Goal: Task Accomplishment & Management: Manage account settings

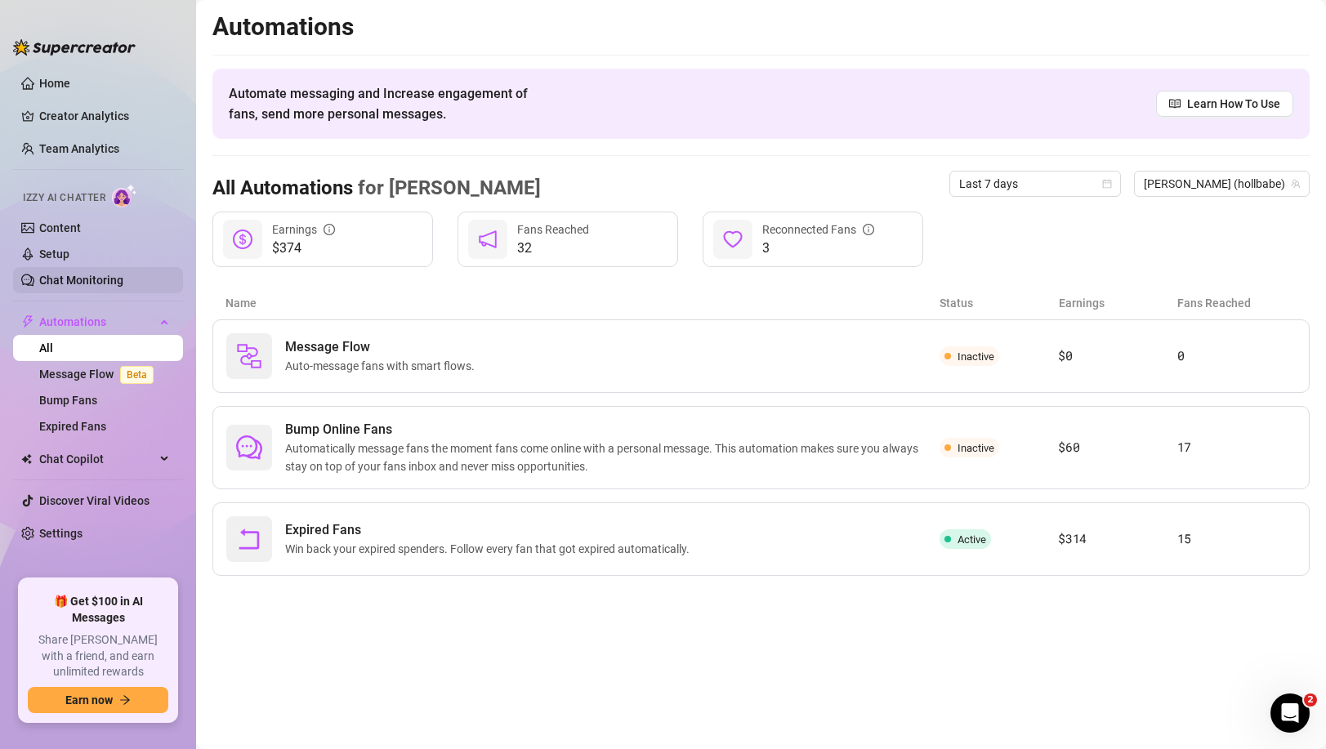
click at [99, 274] on link "Chat Monitoring" at bounding box center [81, 280] width 84 height 13
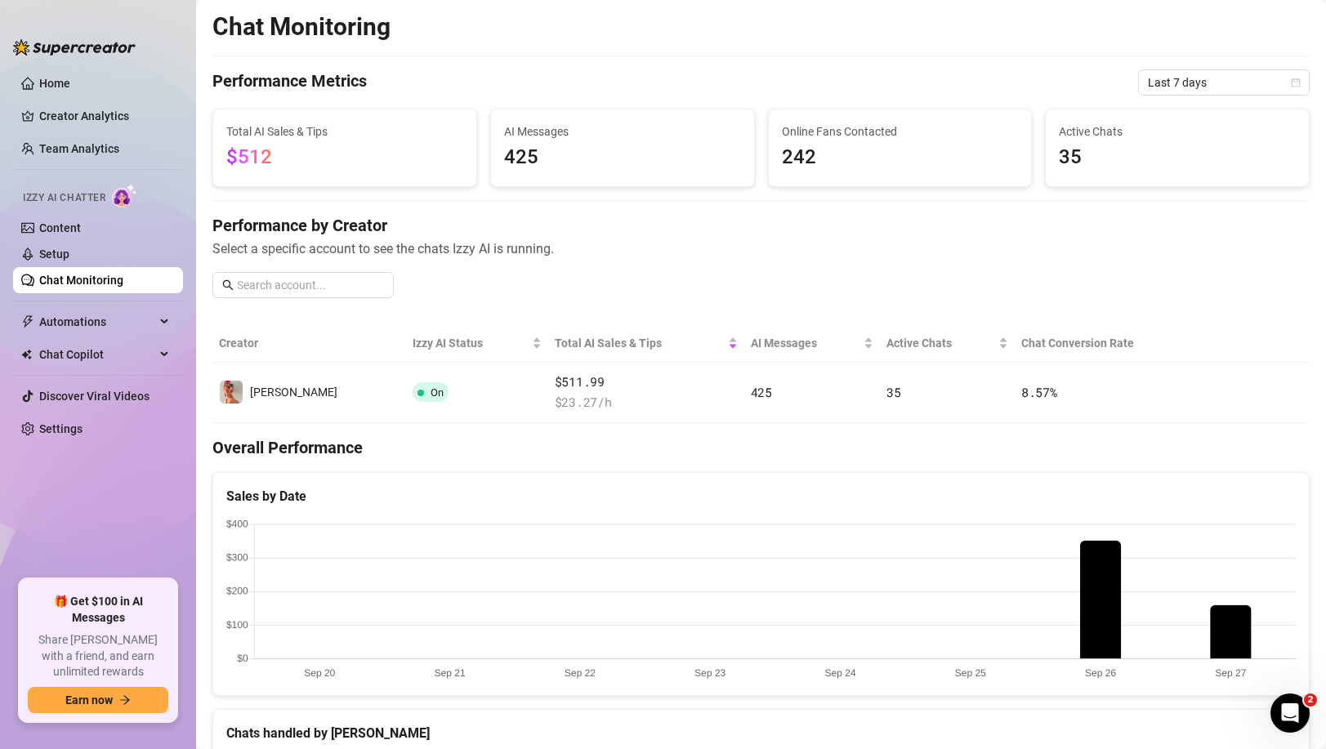
click at [393, 227] on h4 "Performance by Creator" at bounding box center [761, 225] width 1098 height 23
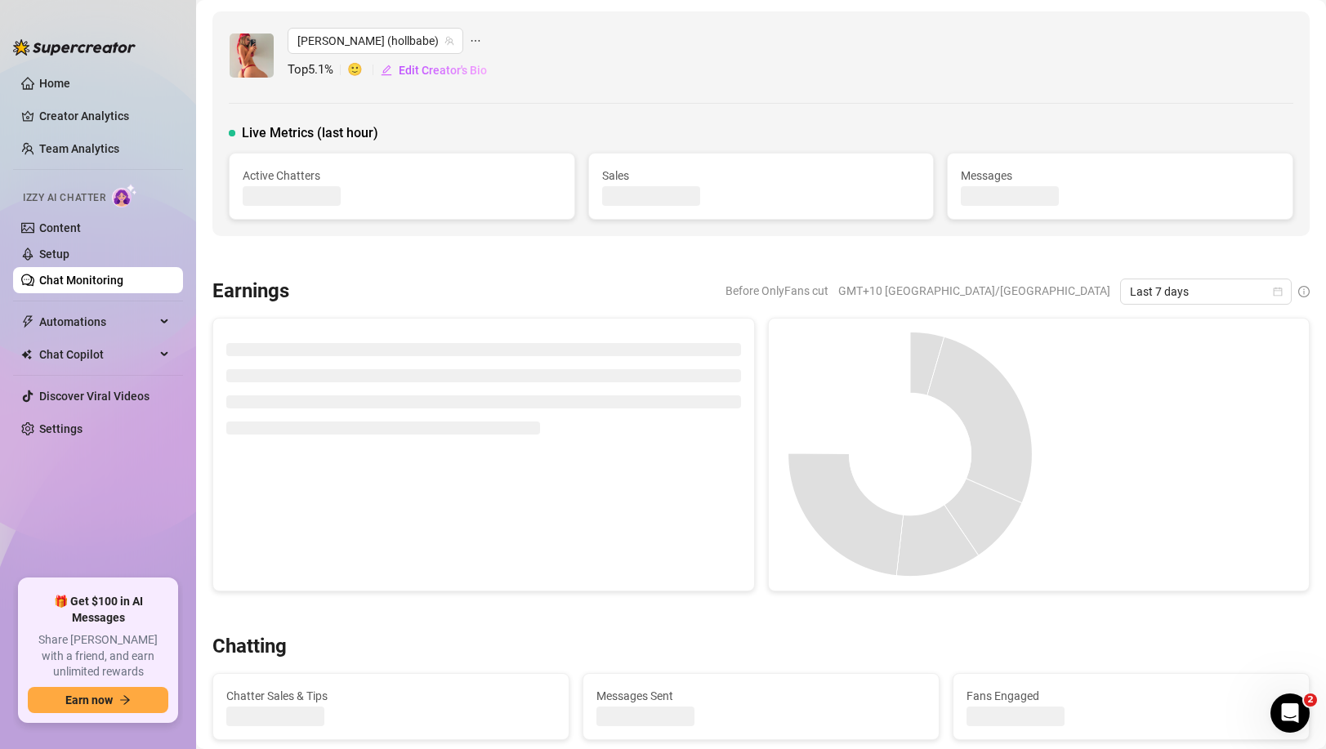
click at [92, 284] on link "Chat Monitoring" at bounding box center [81, 280] width 84 height 13
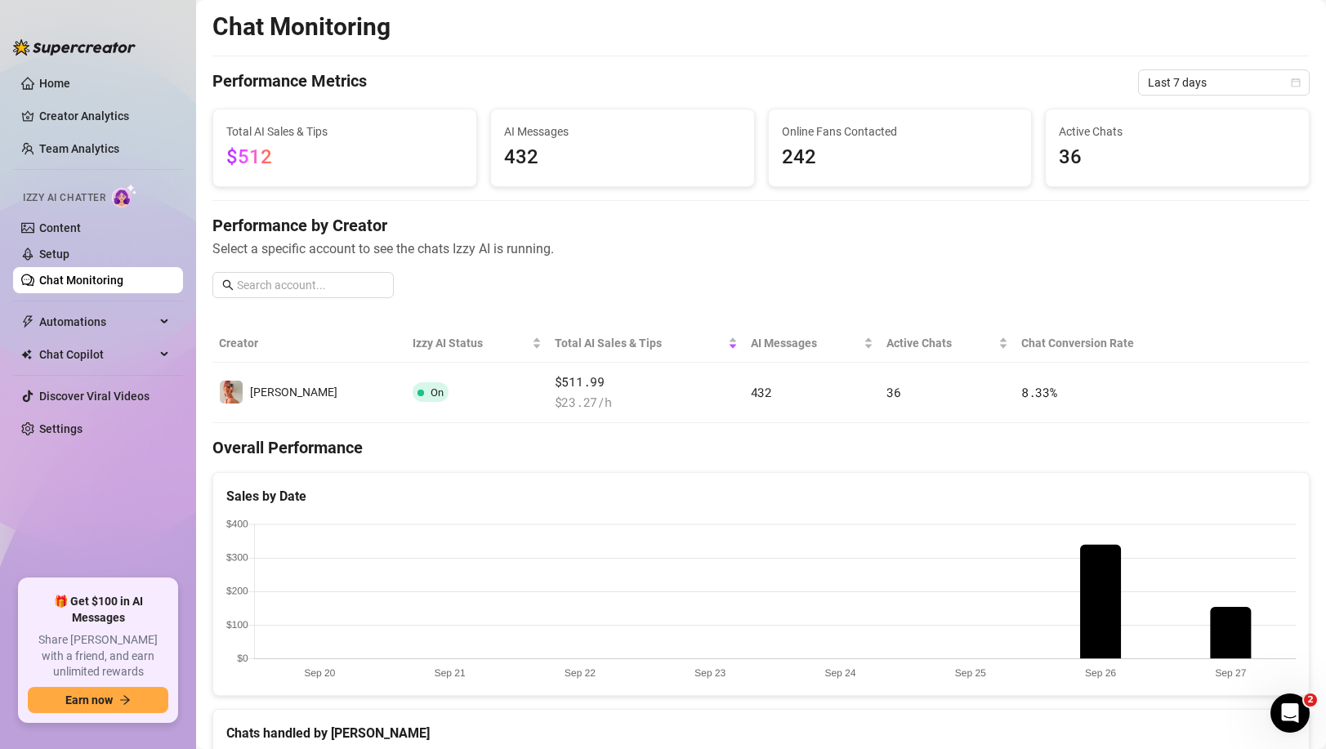
click at [489, 49] on div "Chat Monitoring Performance Metrics Last 7 days Total AI Sales & Tips $512 AI M…" at bounding box center [761, 681] width 1098 height 1340
click at [489, 92] on div "Performance Metrics Last 7 days" at bounding box center [761, 82] width 1098 height 26
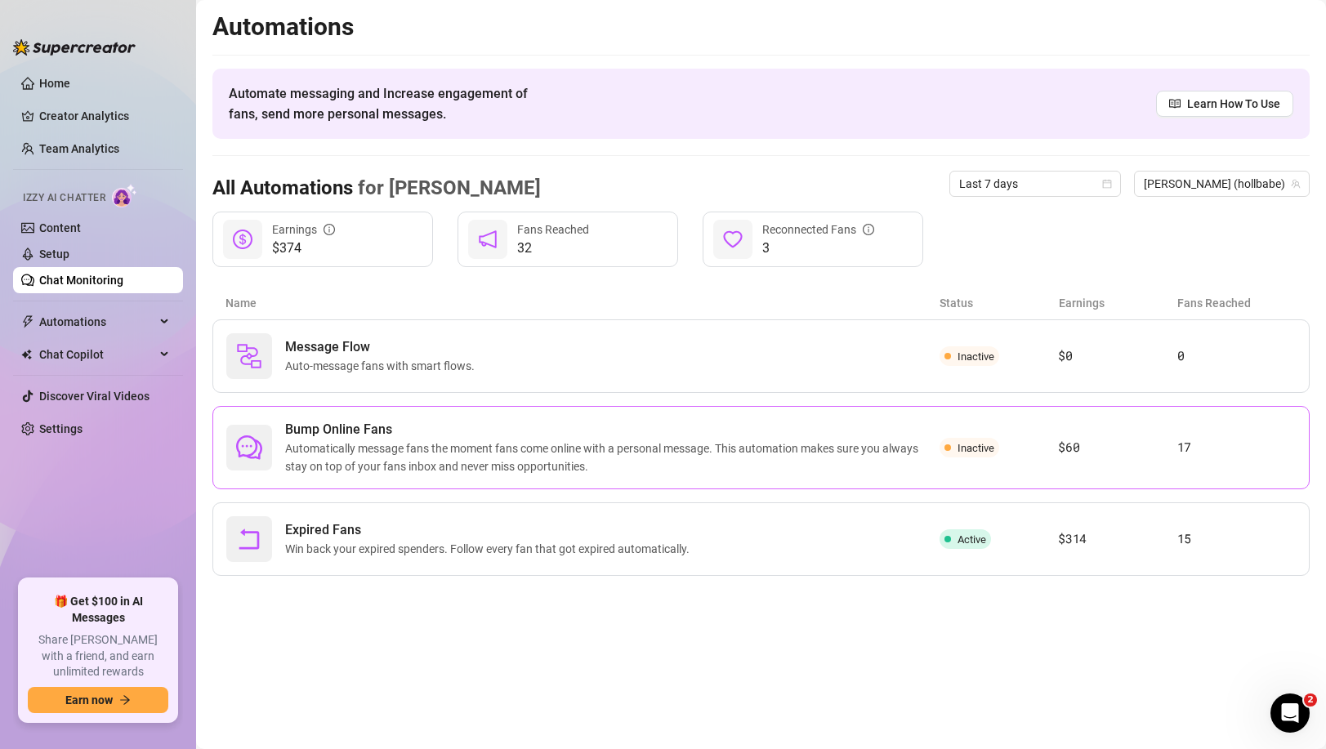
click at [391, 425] on span "Bump Online Fans" at bounding box center [612, 430] width 655 height 20
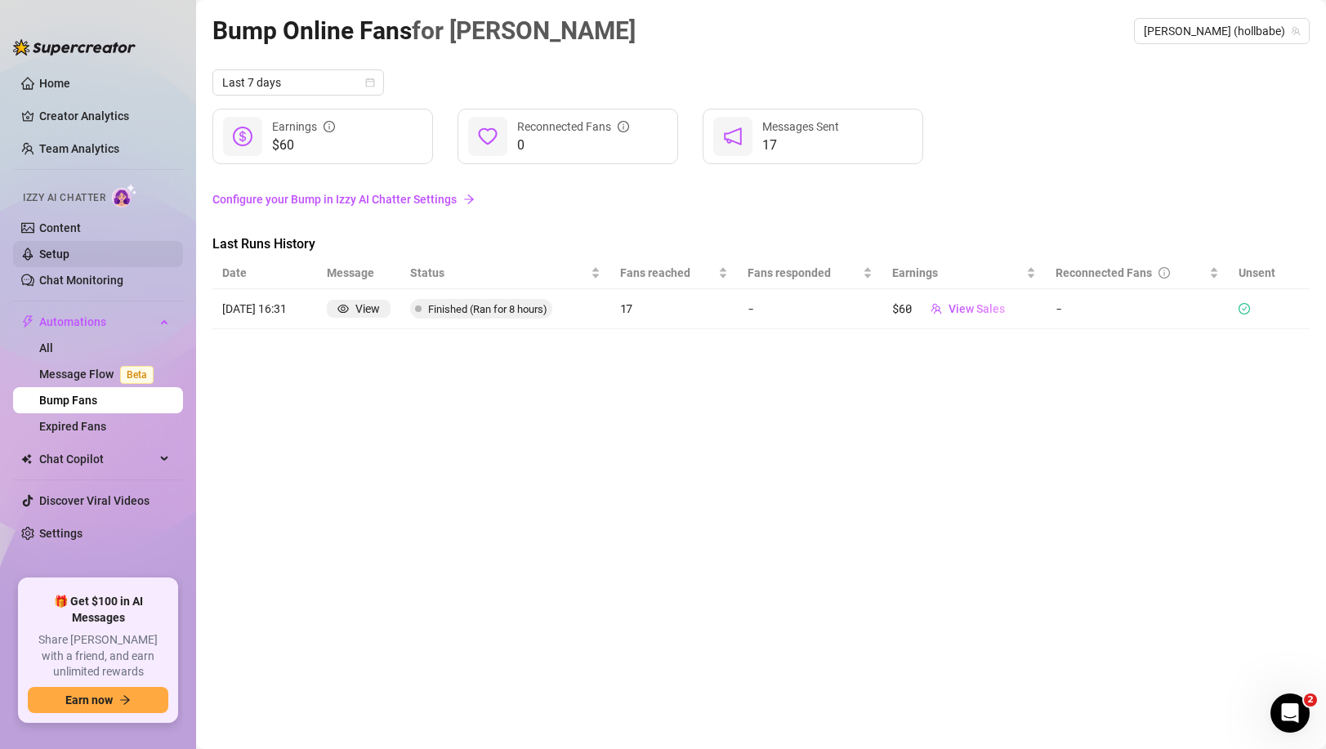
click at [64, 252] on link "Setup" at bounding box center [54, 254] width 30 height 13
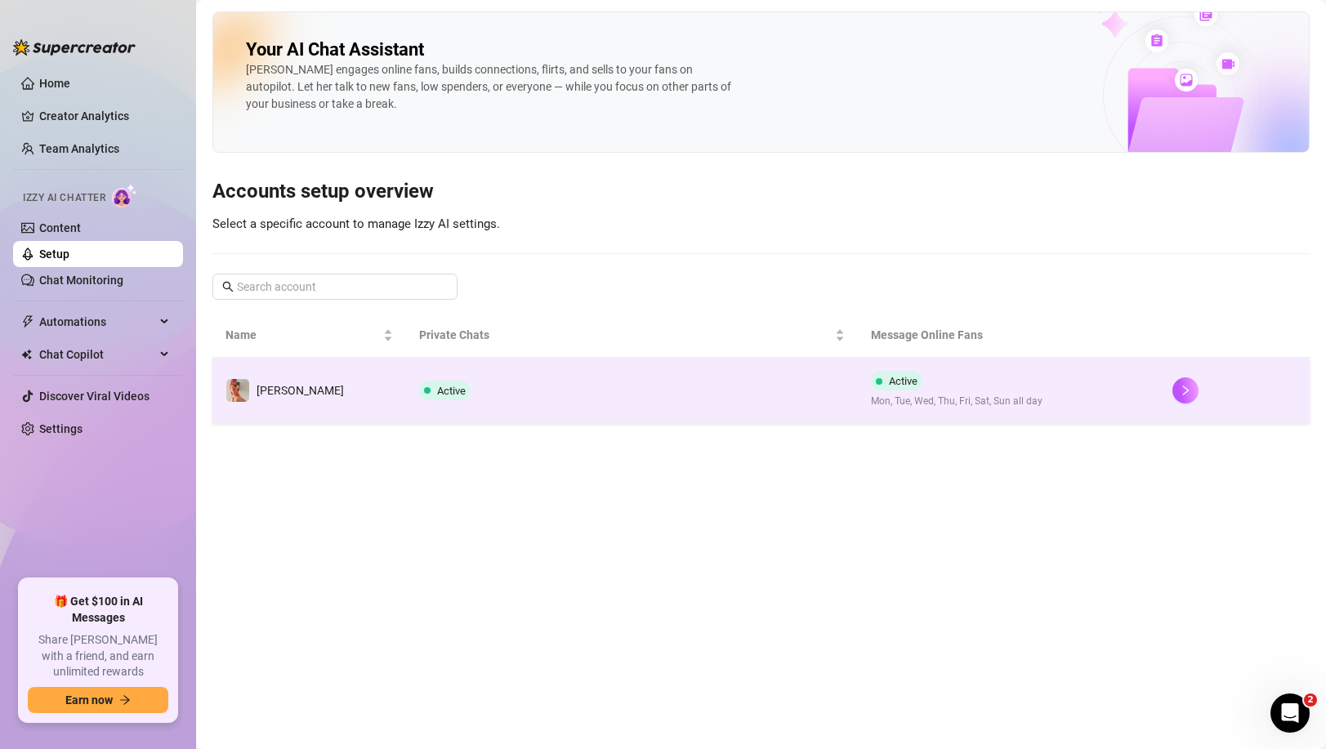
click at [660, 359] on td "Active" at bounding box center [632, 390] width 452 height 65
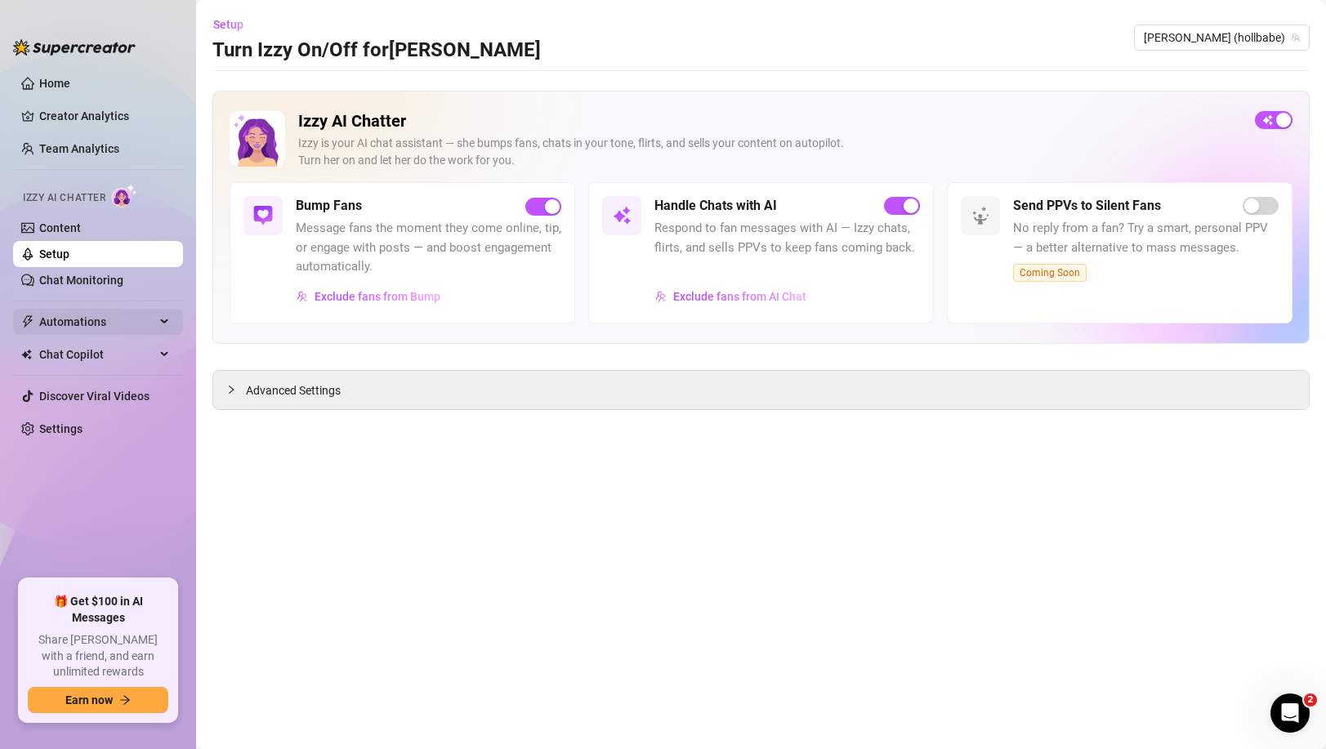
click at [170, 316] on div "Automations" at bounding box center [98, 322] width 170 height 26
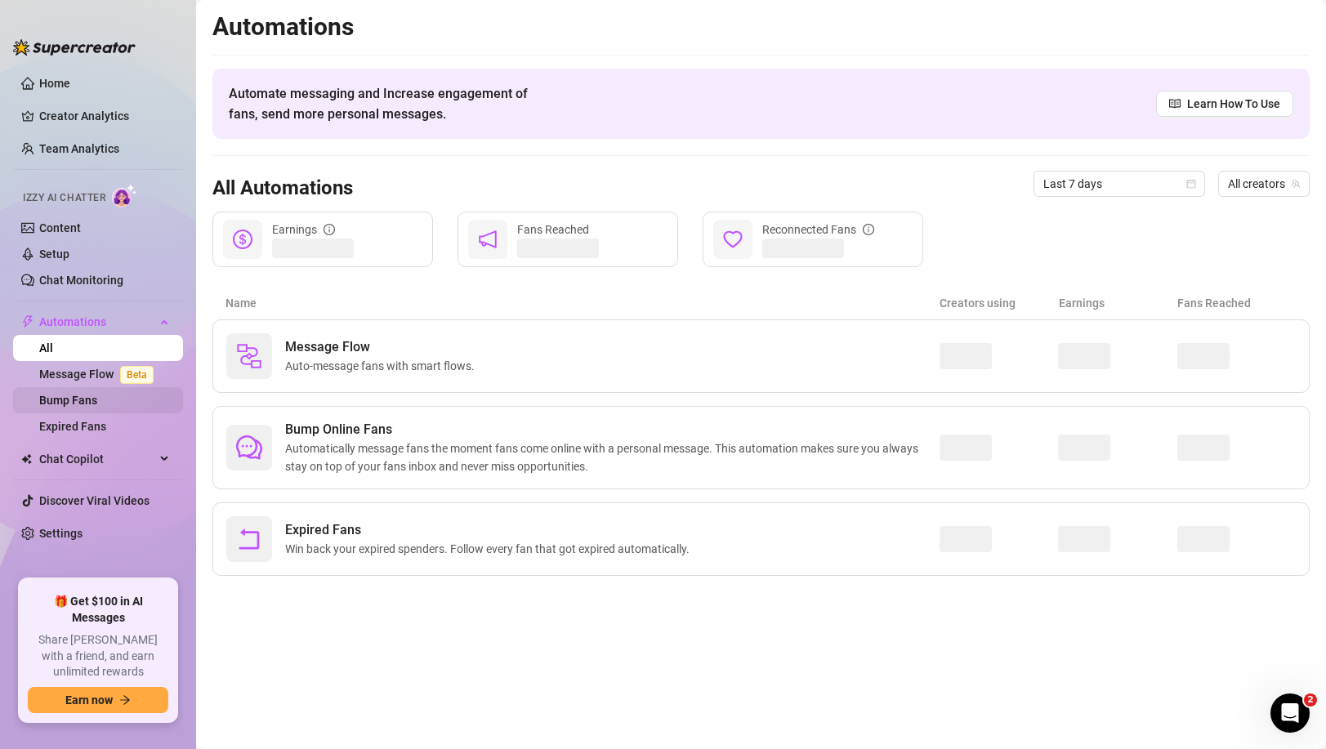
click at [89, 402] on link "Bump Fans" at bounding box center [68, 400] width 58 height 13
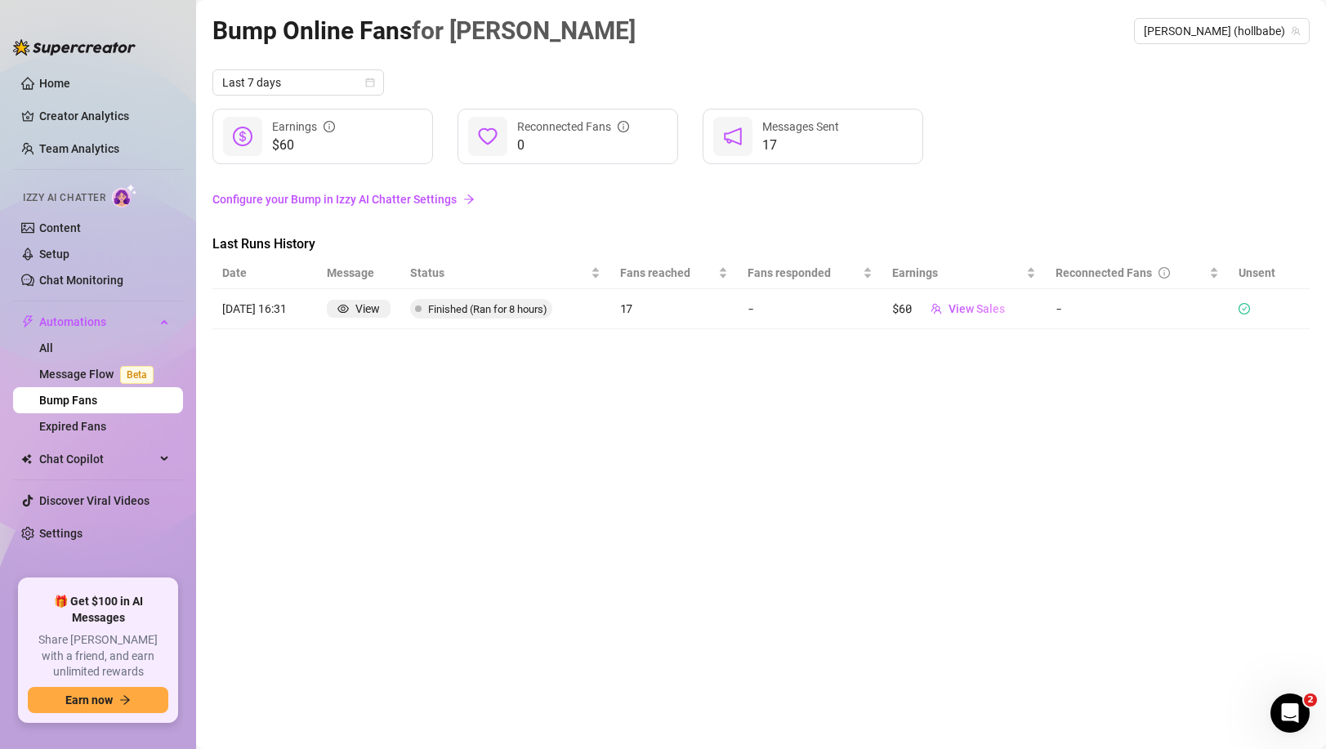
click at [72, 401] on link "Bump Fans" at bounding box center [68, 400] width 58 height 13
click at [53, 345] on link "All" at bounding box center [46, 348] width 14 height 13
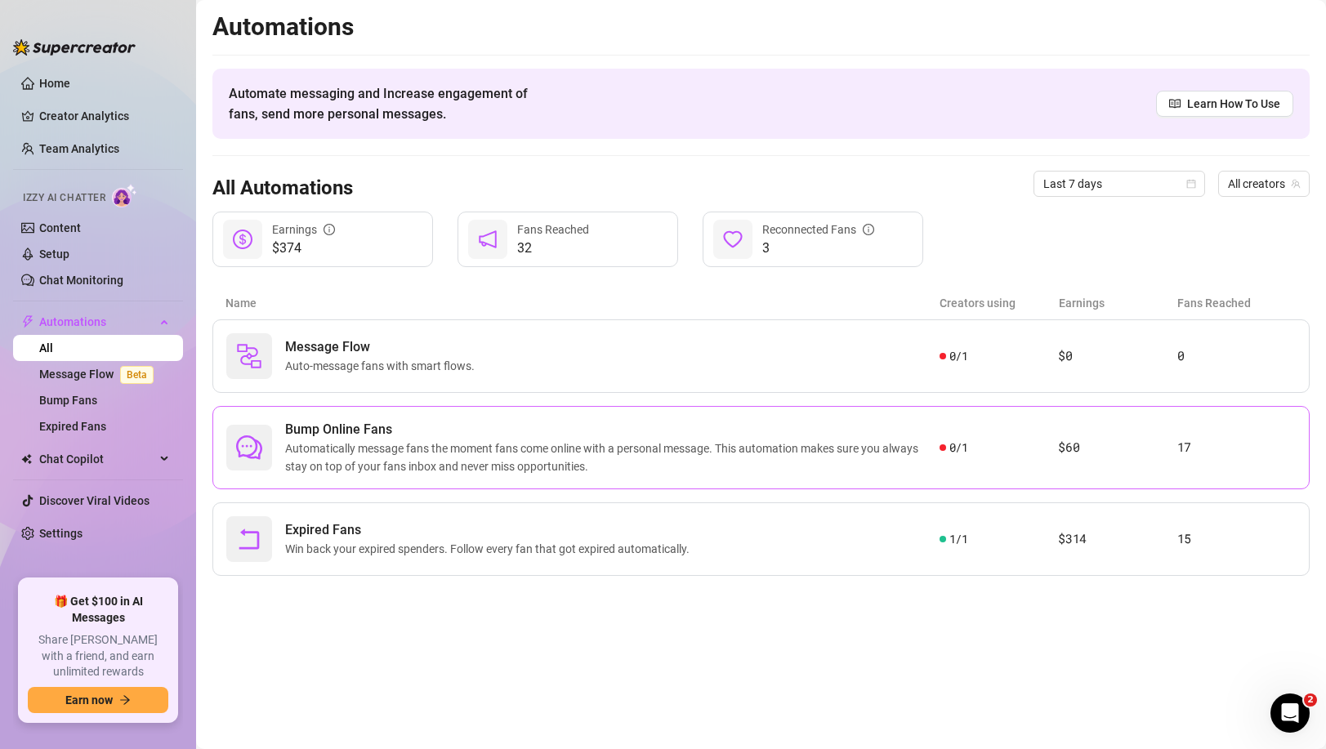
click at [401, 427] on span "Bump Online Fans" at bounding box center [612, 430] width 655 height 20
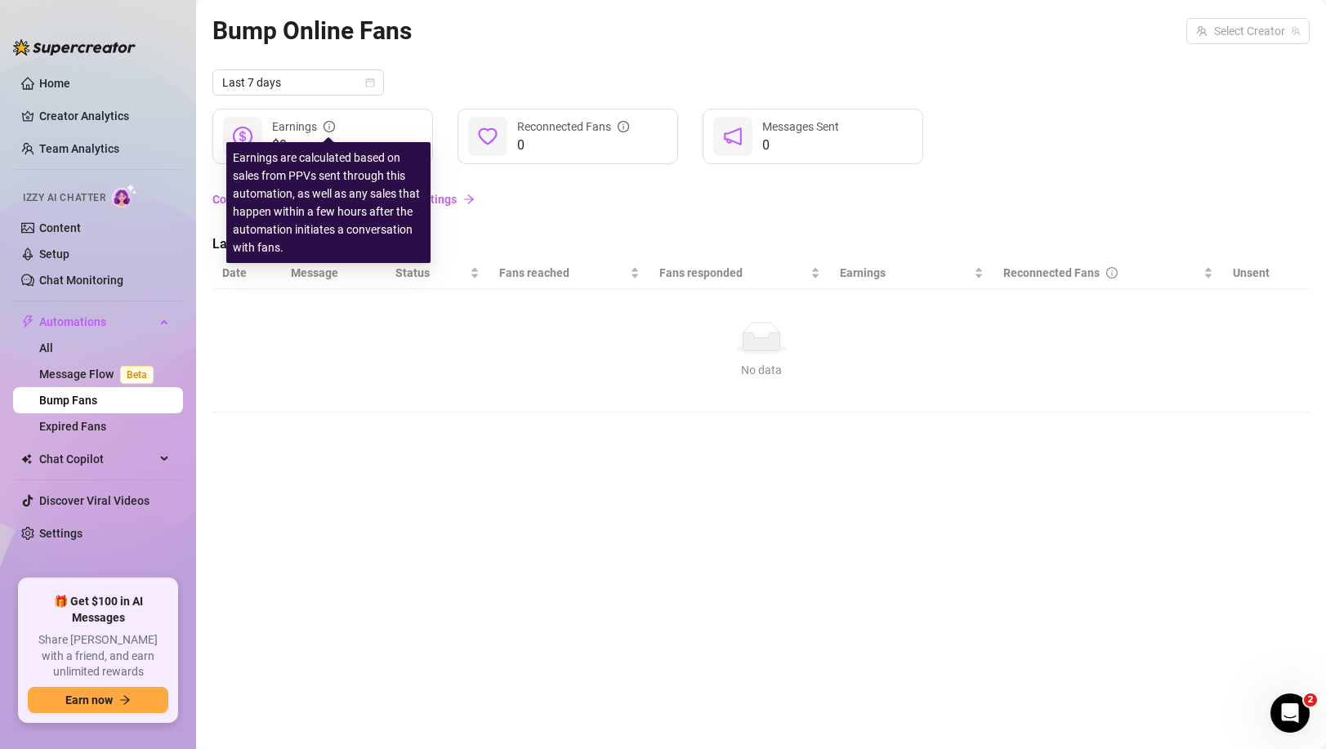
click at [330, 124] on icon "info-circle" at bounding box center [329, 126] width 11 height 11
click at [547, 197] on link "Configure your Bump in Izzy AI Chatter Settings" at bounding box center [761, 199] width 1098 height 18
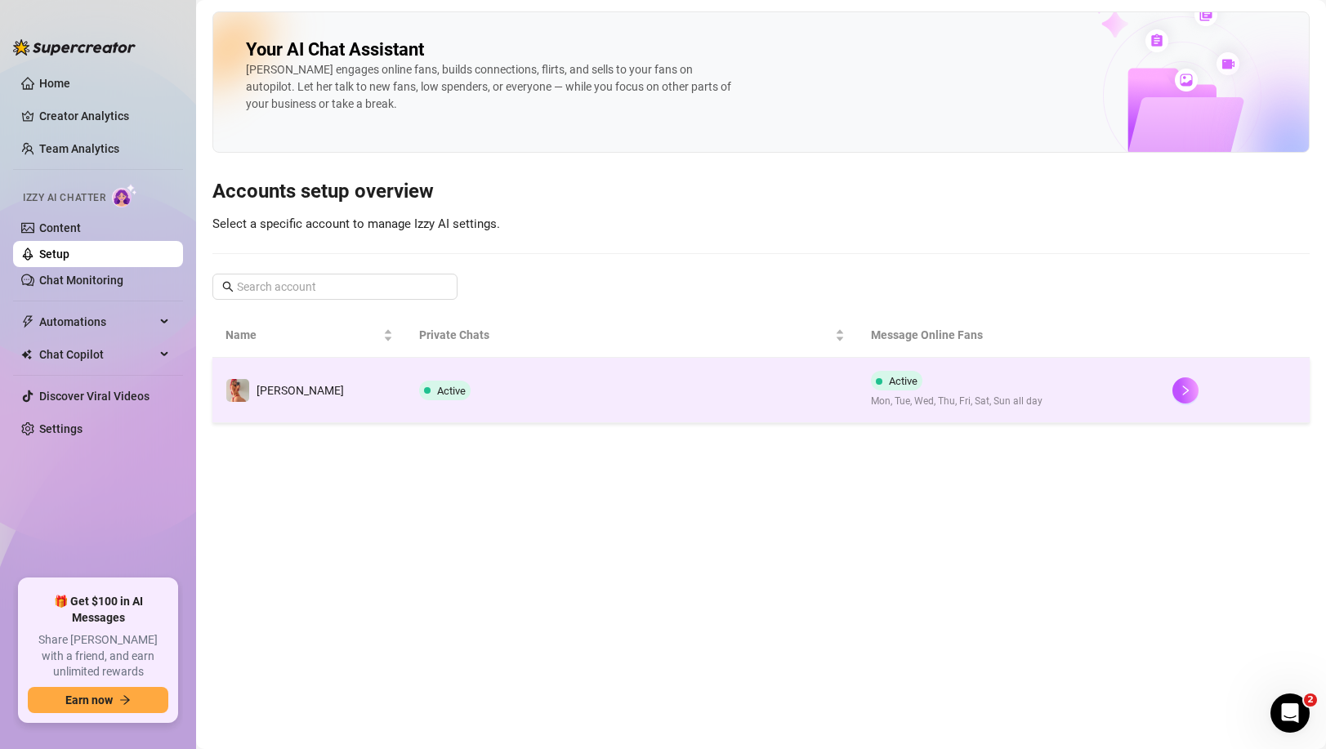
click at [424, 382] on span at bounding box center [427, 391] width 7 height 20
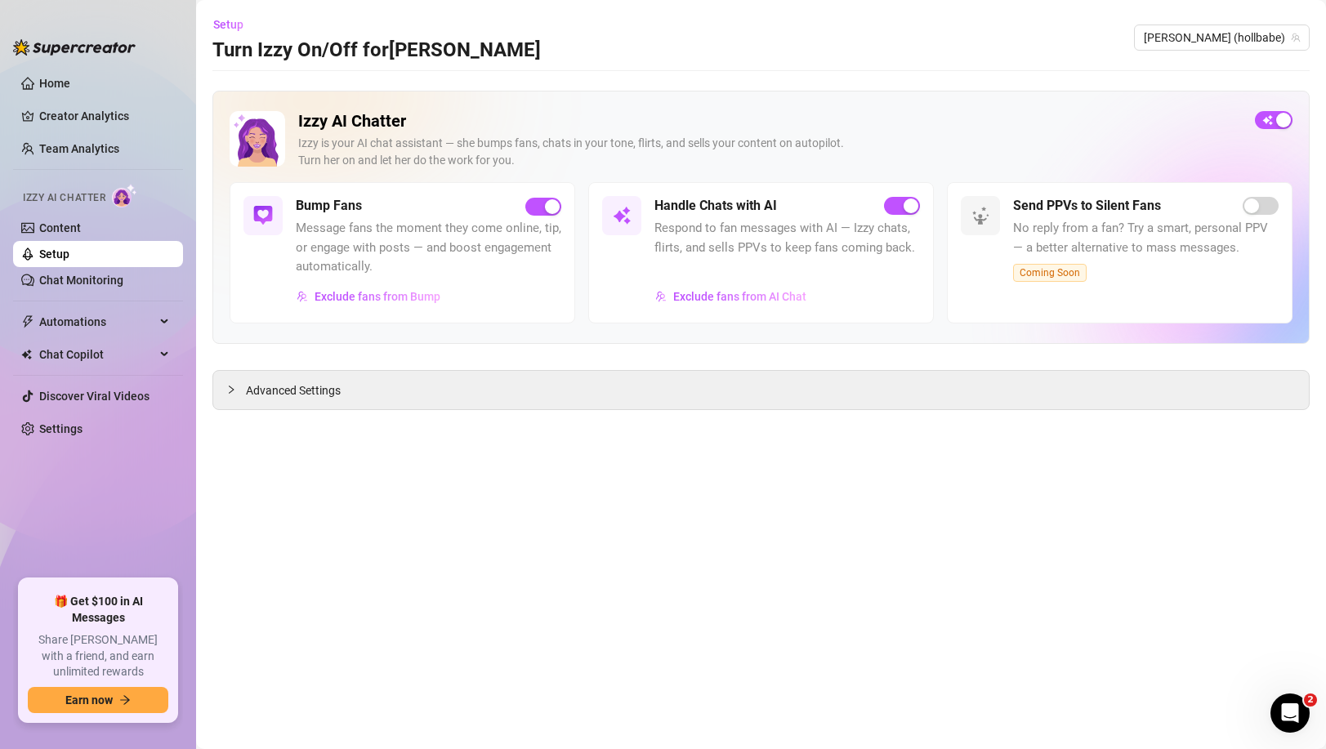
click at [410, 410] on div "Advanced Settings" at bounding box center [761, 390] width 1098 height 40
click at [410, 396] on div "Advanced Settings" at bounding box center [761, 390] width 1096 height 38
click at [253, 393] on span "Advanced Settings" at bounding box center [293, 391] width 95 height 18
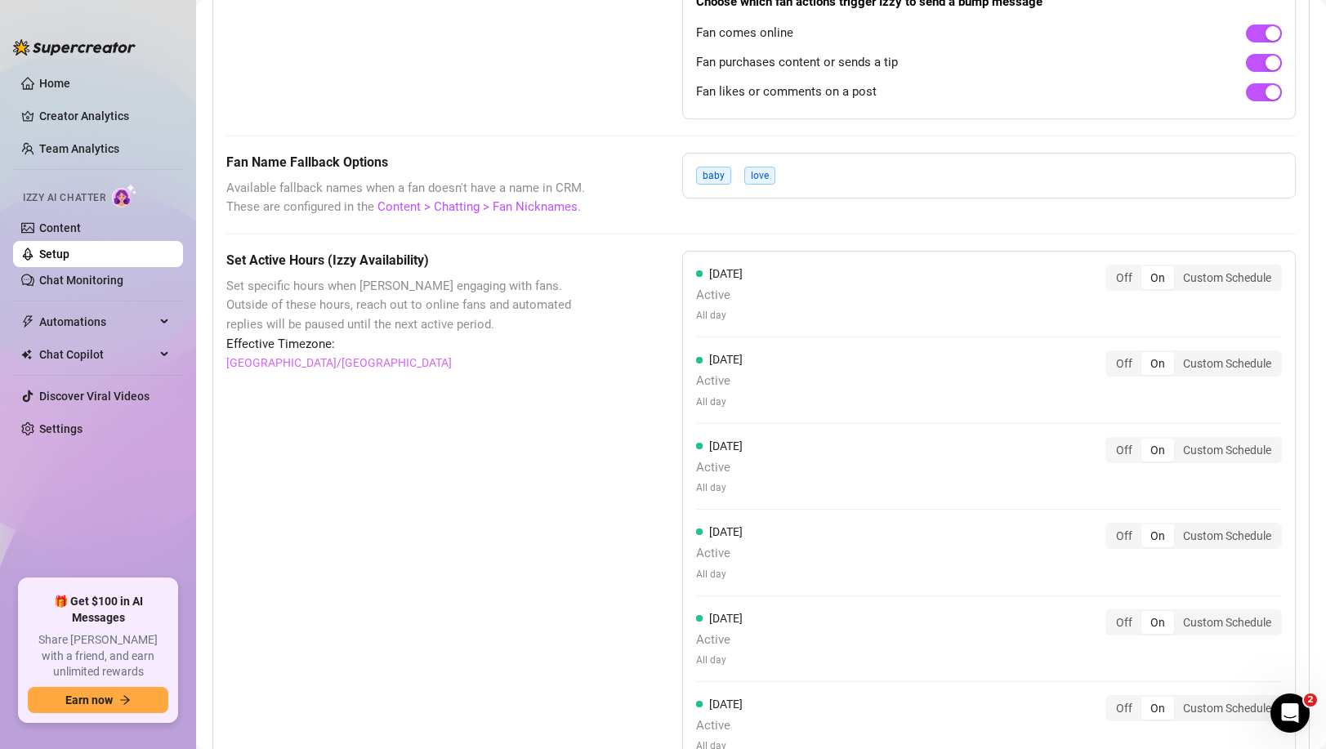
scroll to position [1158, 0]
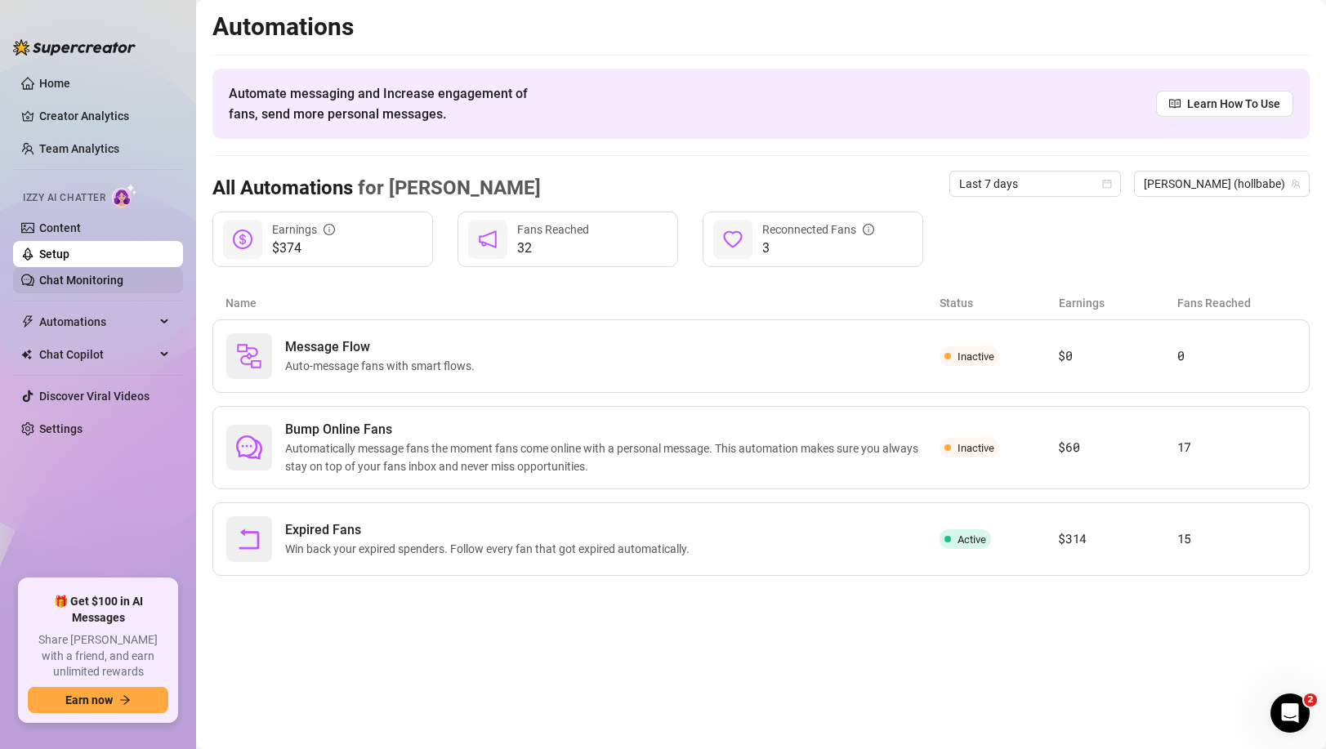
click at [105, 274] on link "Chat Monitoring" at bounding box center [81, 280] width 84 height 13
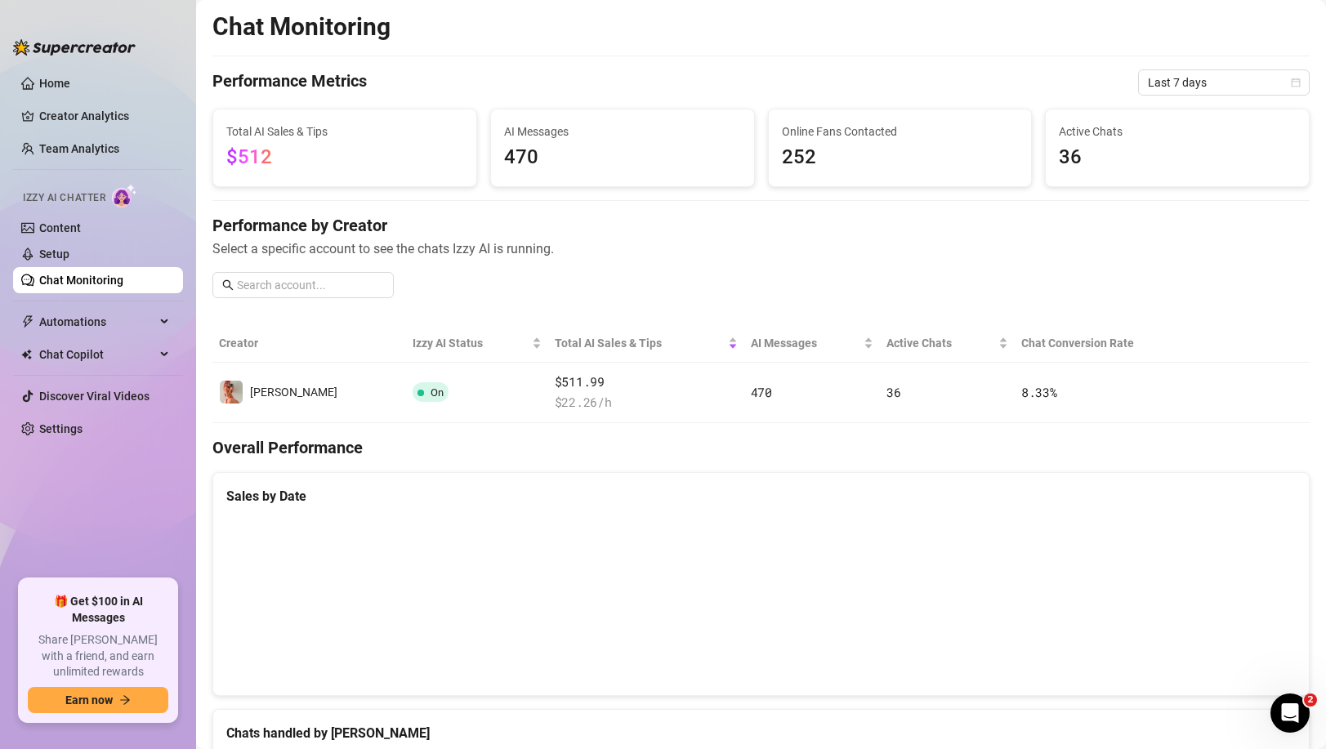
click at [531, 157] on span "470" at bounding box center [622, 157] width 237 height 31
drag, startPoint x: 539, startPoint y: 157, endPoint x: 494, endPoint y: 156, distance: 45.0
click at [494, 156] on div "AI Messages 470" at bounding box center [622, 148] width 263 height 77
click at [584, 171] on span "470" at bounding box center [622, 157] width 237 height 31
drag, startPoint x: 537, startPoint y: 158, endPoint x: 506, endPoint y: 158, distance: 31.1
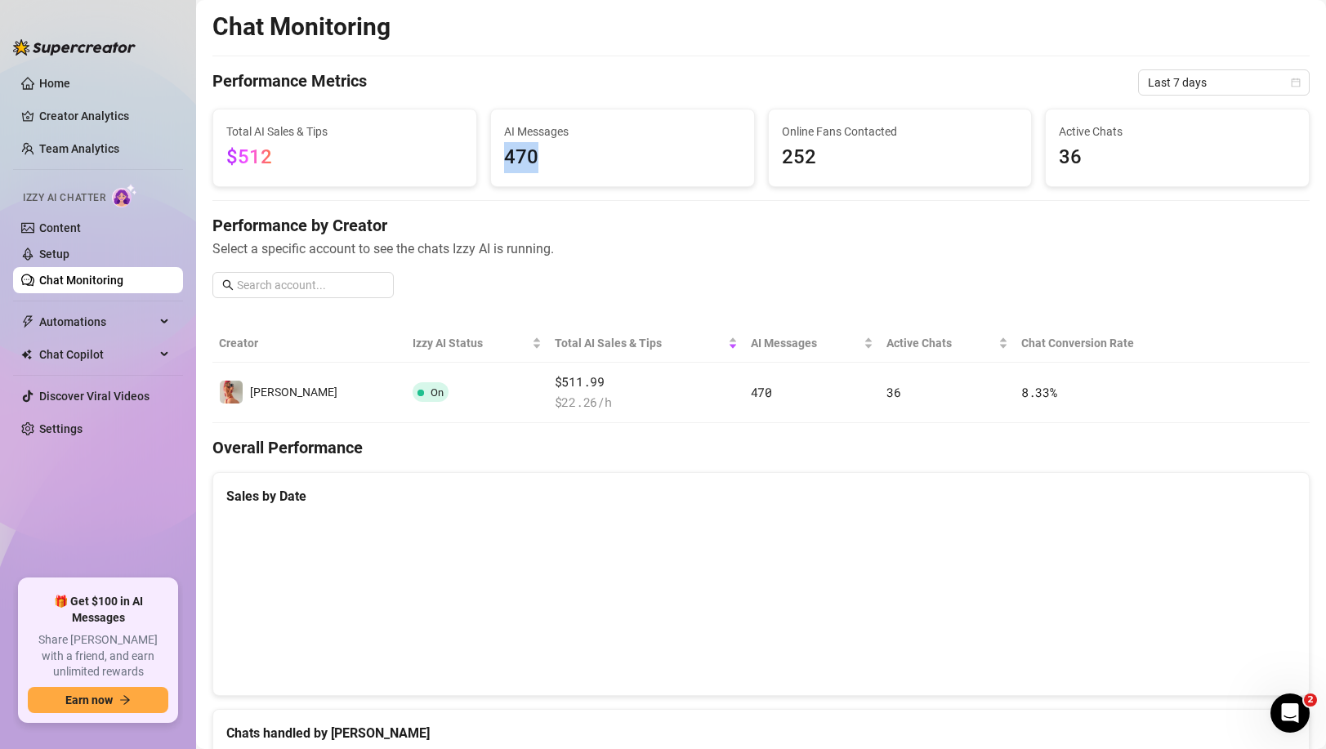
click at [506, 158] on span "470" at bounding box center [622, 157] width 237 height 31
click at [517, 158] on span "470" at bounding box center [622, 157] width 237 height 31
drag, startPoint x: 539, startPoint y: 158, endPoint x: 506, endPoint y: 158, distance: 33.5
click at [506, 158] on span "470" at bounding box center [622, 157] width 237 height 31
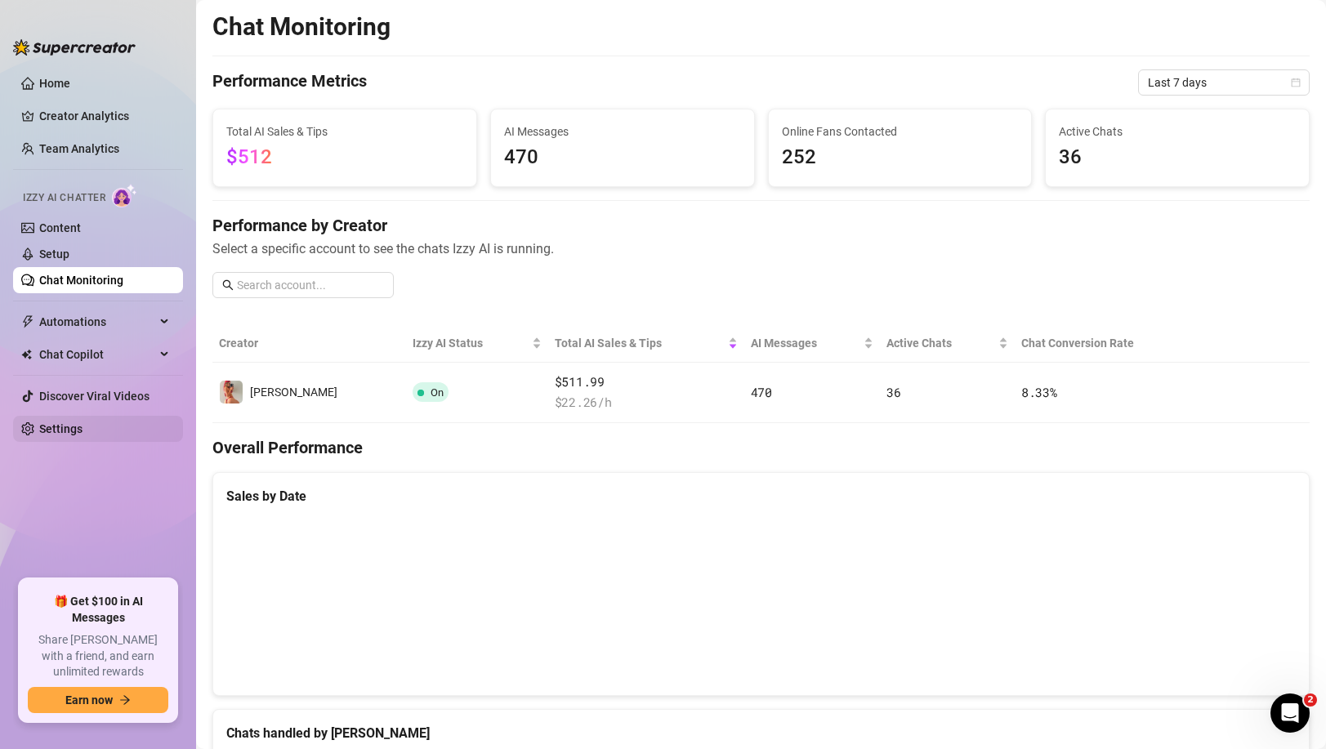
click at [82, 427] on link "Settings" at bounding box center [60, 429] width 43 height 13
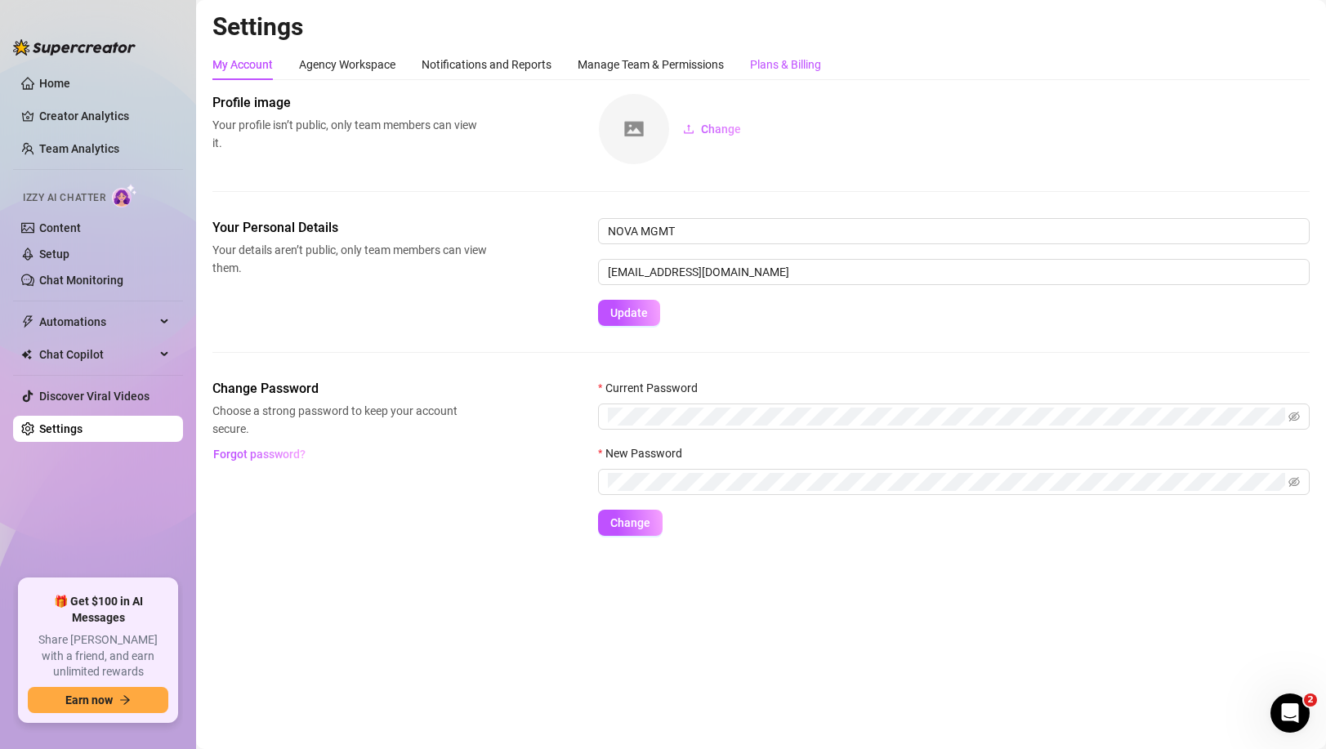
click at [776, 63] on div "Plans & Billing" at bounding box center [785, 65] width 71 height 18
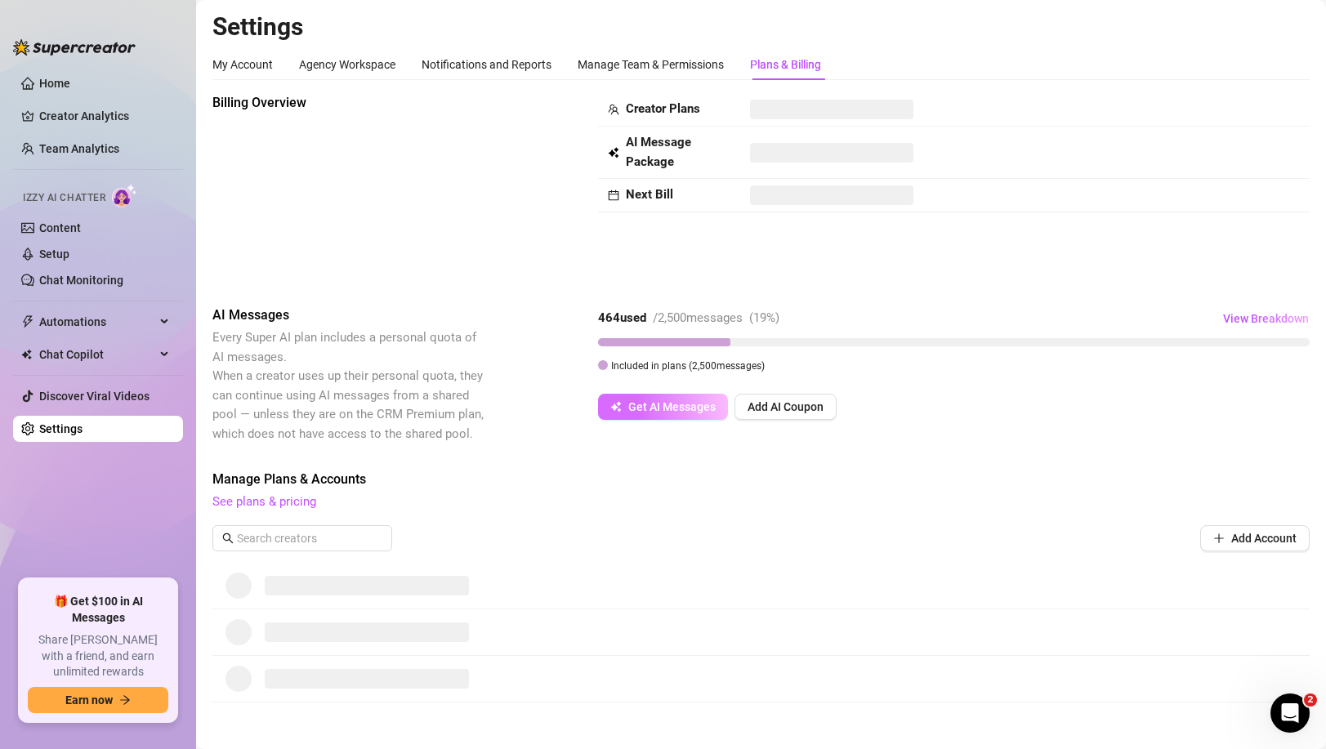
click at [671, 408] on span "Get AI Messages" at bounding box center [672, 406] width 87 height 13
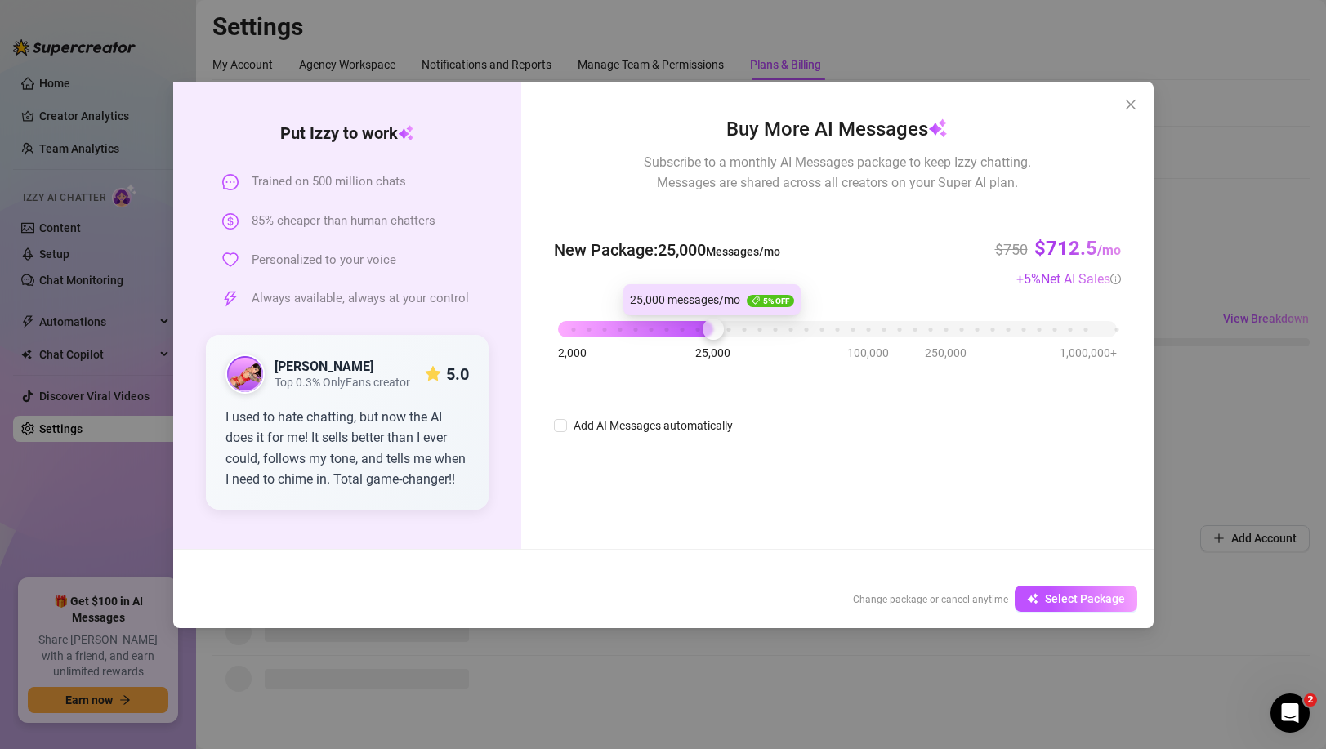
drag, startPoint x: 565, startPoint y: 328, endPoint x: 718, endPoint y: 325, distance: 153.7
click at [719, 325] on div at bounding box center [713, 329] width 21 height 21
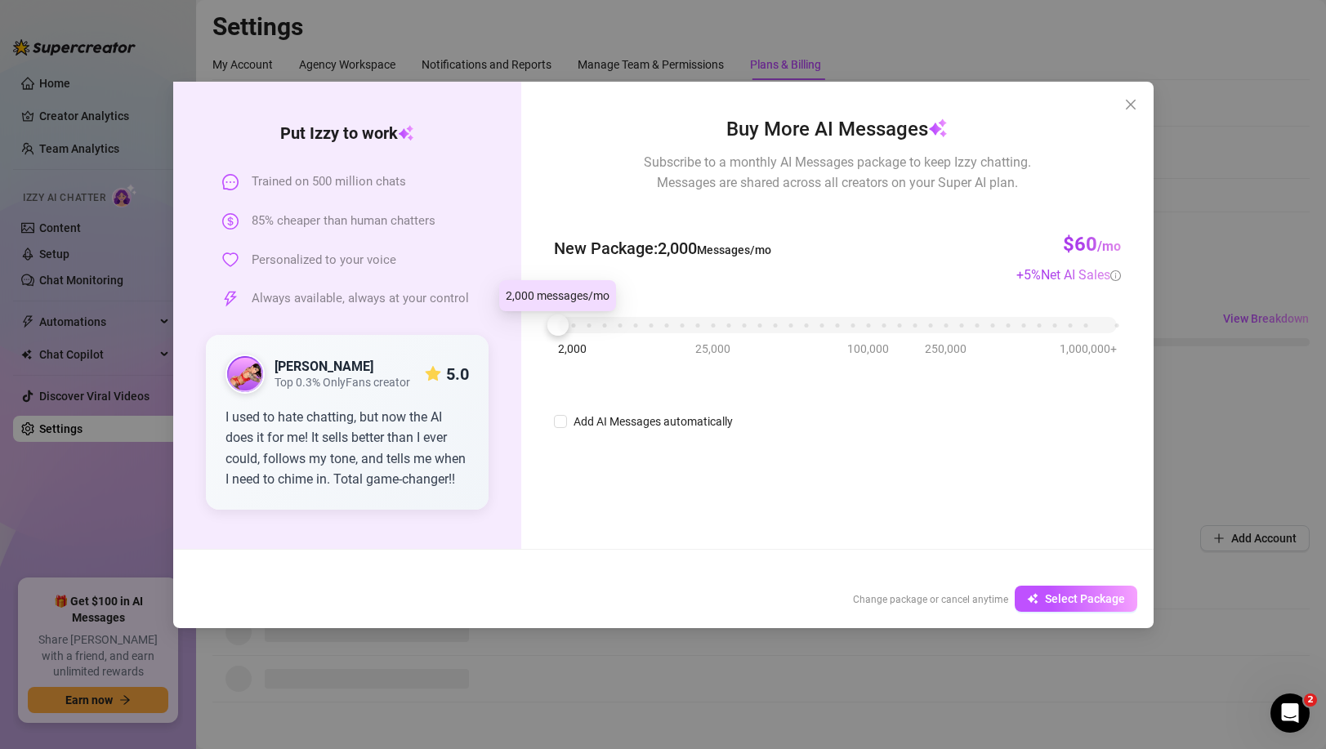
drag, startPoint x: 711, startPoint y: 332, endPoint x: 535, endPoint y: 333, distance: 176.5
click at [535, 333] on div "Buy More AI Messages Subscribe to a monthly AI Messages package to keep Izzy ch…" at bounding box center [837, 315] width 632 height 467
click at [1137, 99] on icon "close" at bounding box center [1131, 104] width 13 height 13
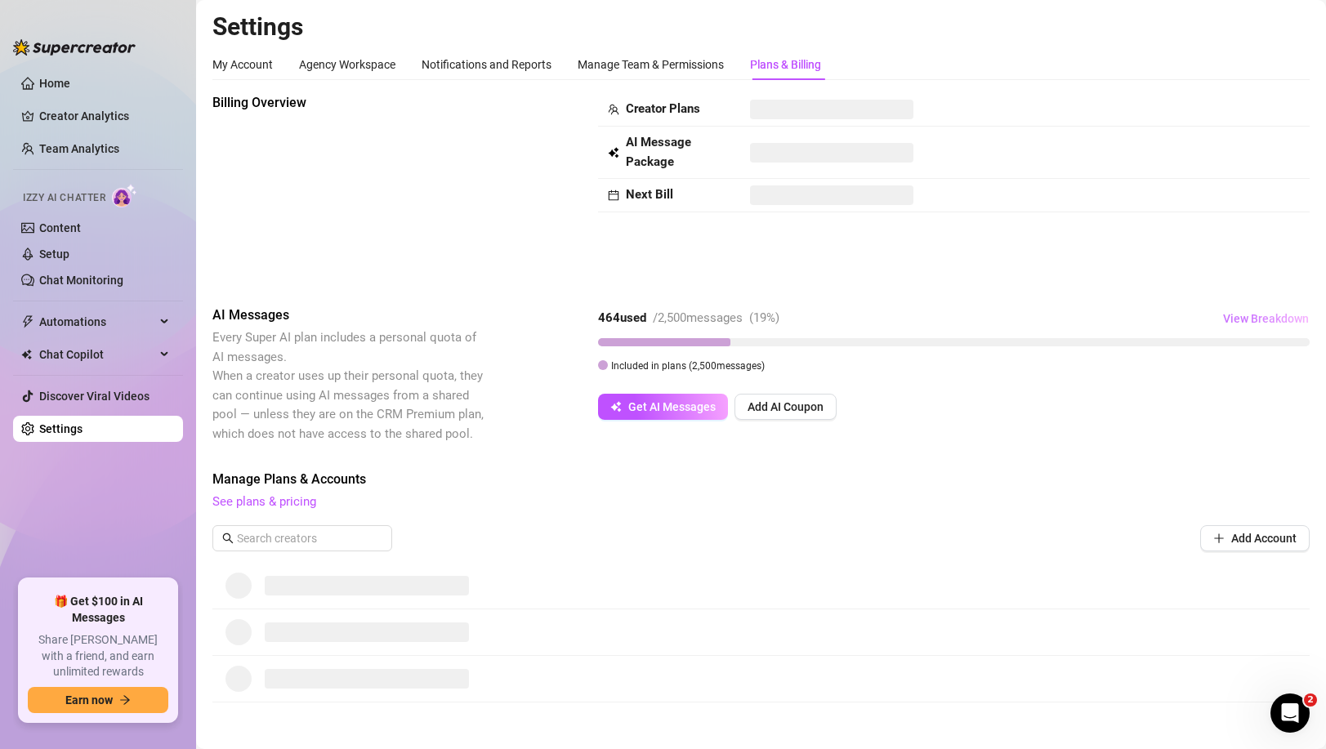
click at [1265, 315] on span "View Breakdown" at bounding box center [1267, 318] width 86 height 13
click at [1083, 257] on div "Billing Overview Creator Plans AI Message Package Next Bill" at bounding box center [761, 186] width 1098 height 186
click at [256, 501] on link "See plans & pricing" at bounding box center [264, 501] width 104 height 15
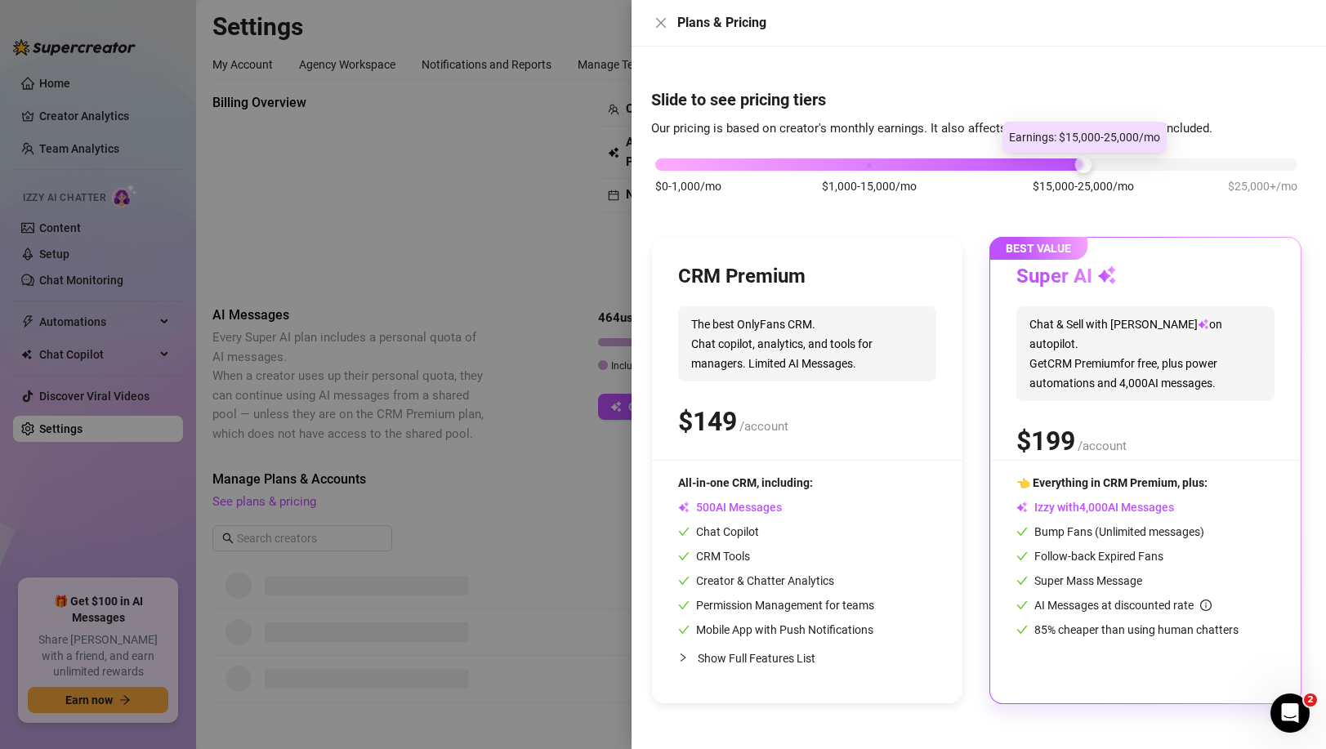
drag, startPoint x: 870, startPoint y: 160, endPoint x: 1058, endPoint y: 156, distance: 188.0
click at [1058, 156] on div "$0-1,000/mo $1,000-15,000/mo $15,000-25,000/mo $25,000+/mo" at bounding box center [976, 160] width 642 height 10
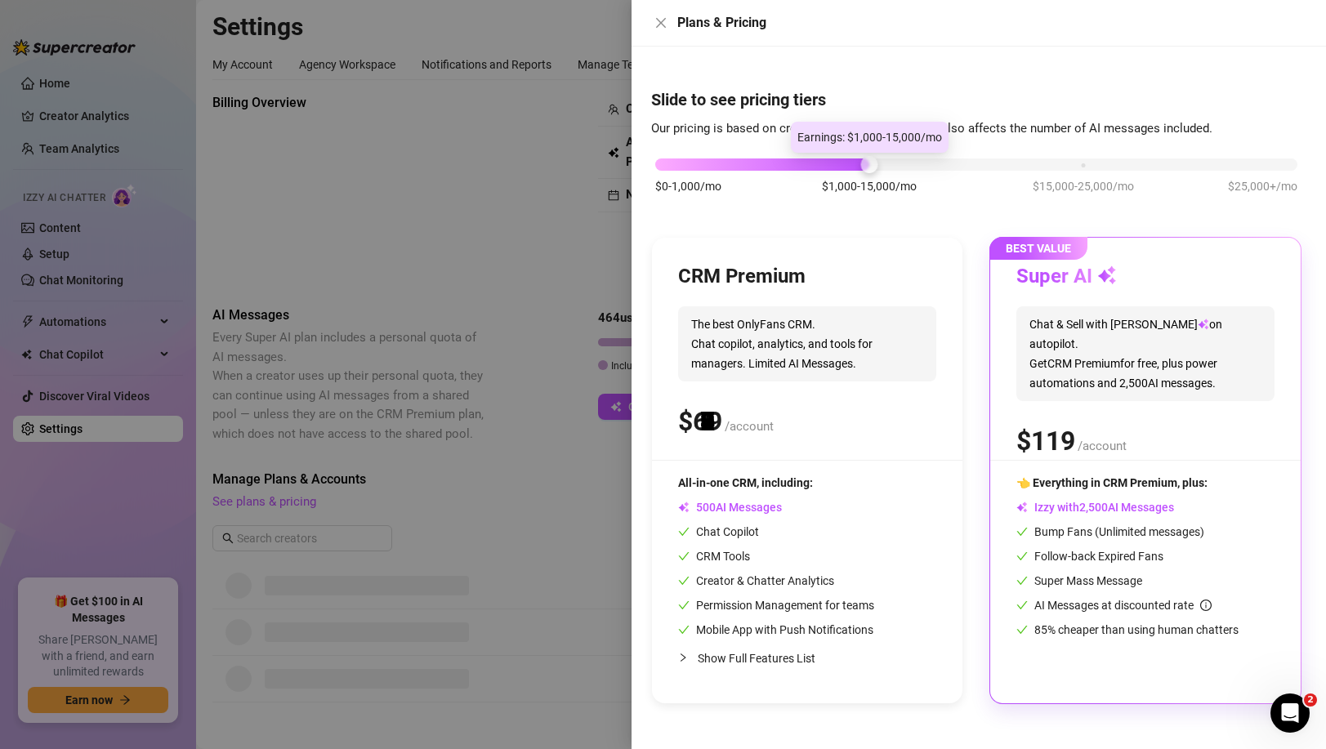
drag, startPoint x: 1085, startPoint y: 164, endPoint x: 884, endPoint y: 156, distance: 200.4
click at [884, 156] on div "$0-1,000/mo $1,000-15,000/mo $15,000-25,000/mo $25,000+/mo" at bounding box center [976, 160] width 642 height 10
click at [664, 14] on button "Close" at bounding box center [661, 23] width 20 height 20
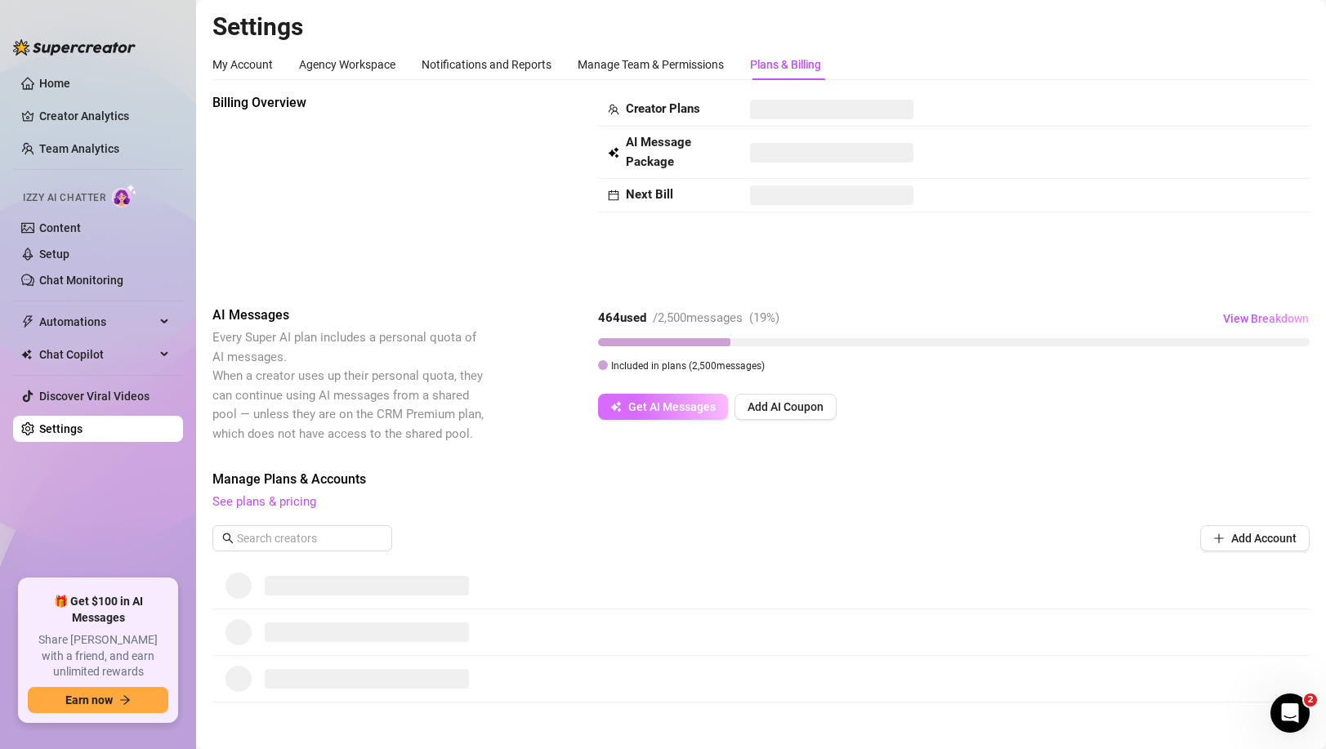
click at [687, 402] on span "Get AI Messages" at bounding box center [672, 406] width 87 height 13
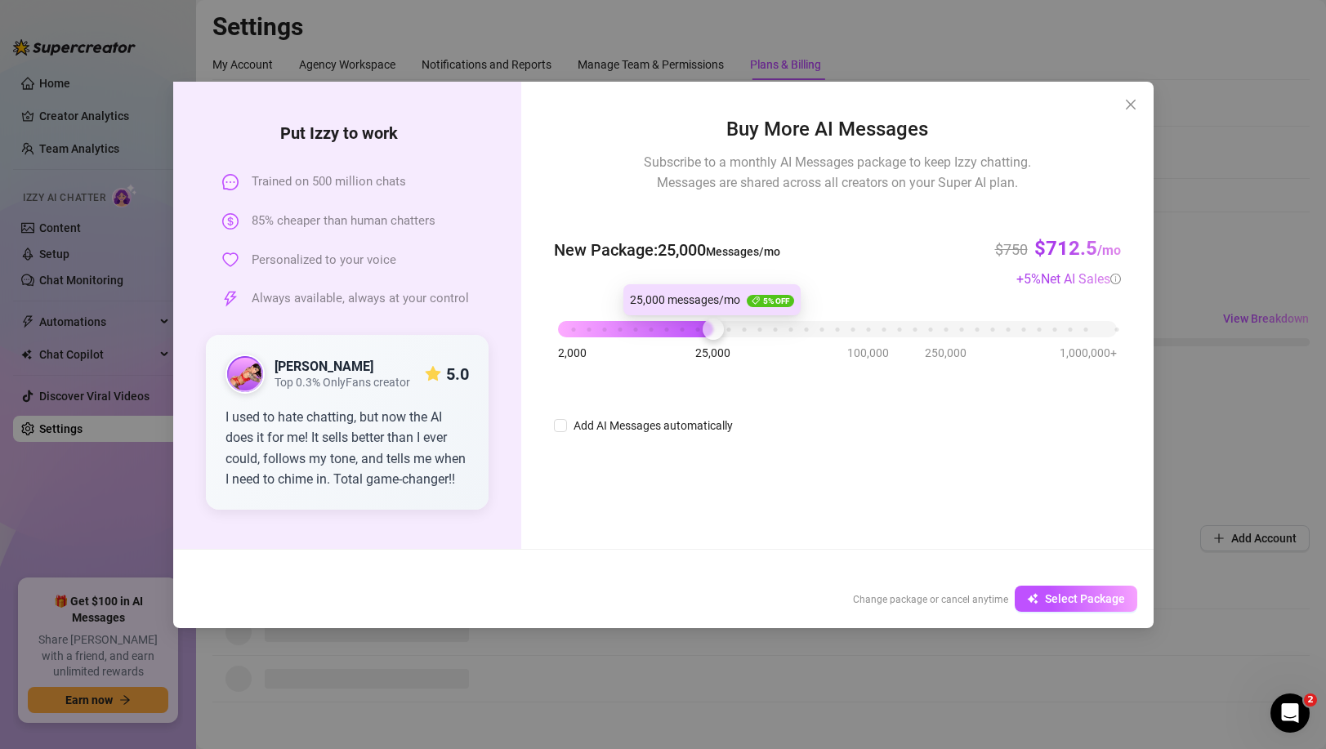
drag, startPoint x: 562, startPoint y: 324, endPoint x: 714, endPoint y: 322, distance: 152.0
click at [714, 322] on div at bounding box center [713, 329] width 21 height 21
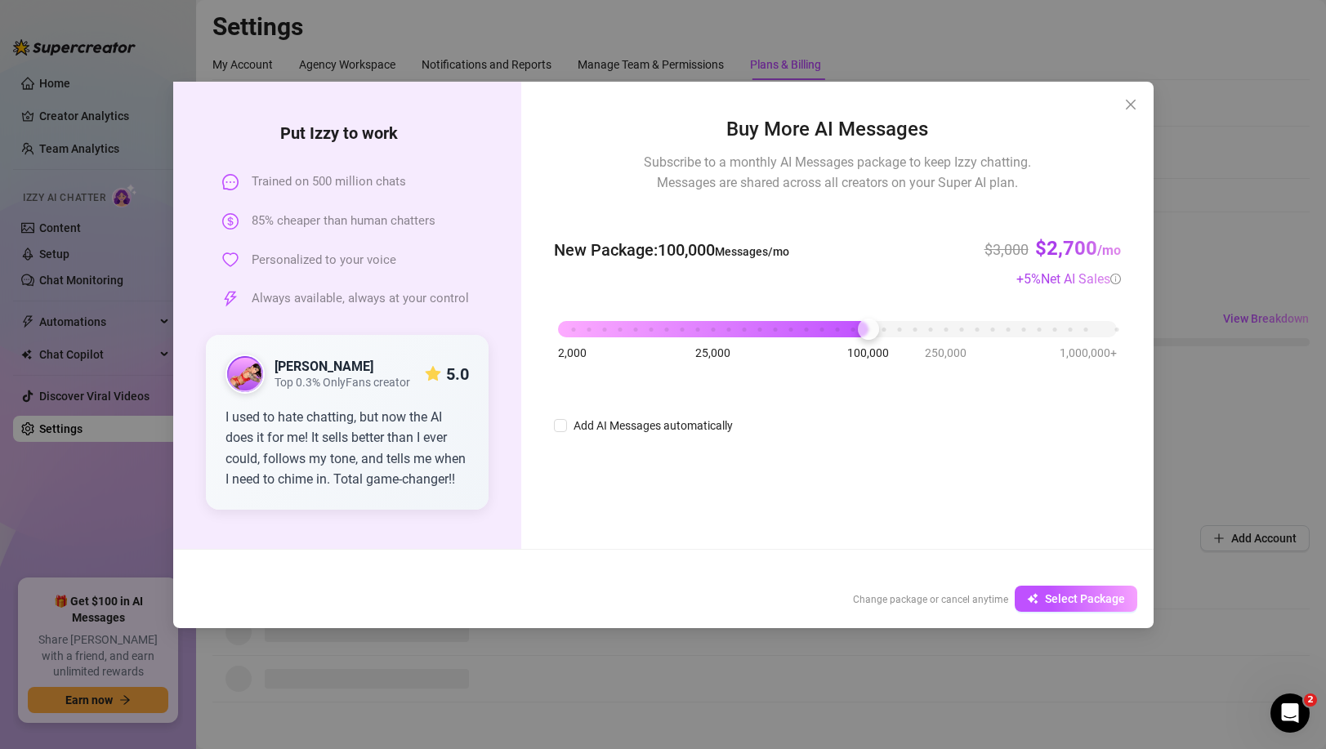
click at [866, 328] on div "2,000 25,000 100,000 250,000 1,000,000+" at bounding box center [837, 323] width 558 height 10
click at [775, 328] on div "2,000 25,000 100,000 250,000 1,000,000+" at bounding box center [837, 323] width 558 height 10
click at [790, 328] on div "2,000 25,000 100,000 250,000 1,000,000+" at bounding box center [837, 323] width 558 height 10
click at [828, 251] on div "New Package : 50,000 Messages/mo $1,500 $1,425 /mo + 5 % Net AI Sales" at bounding box center [837, 250] width 566 height 77
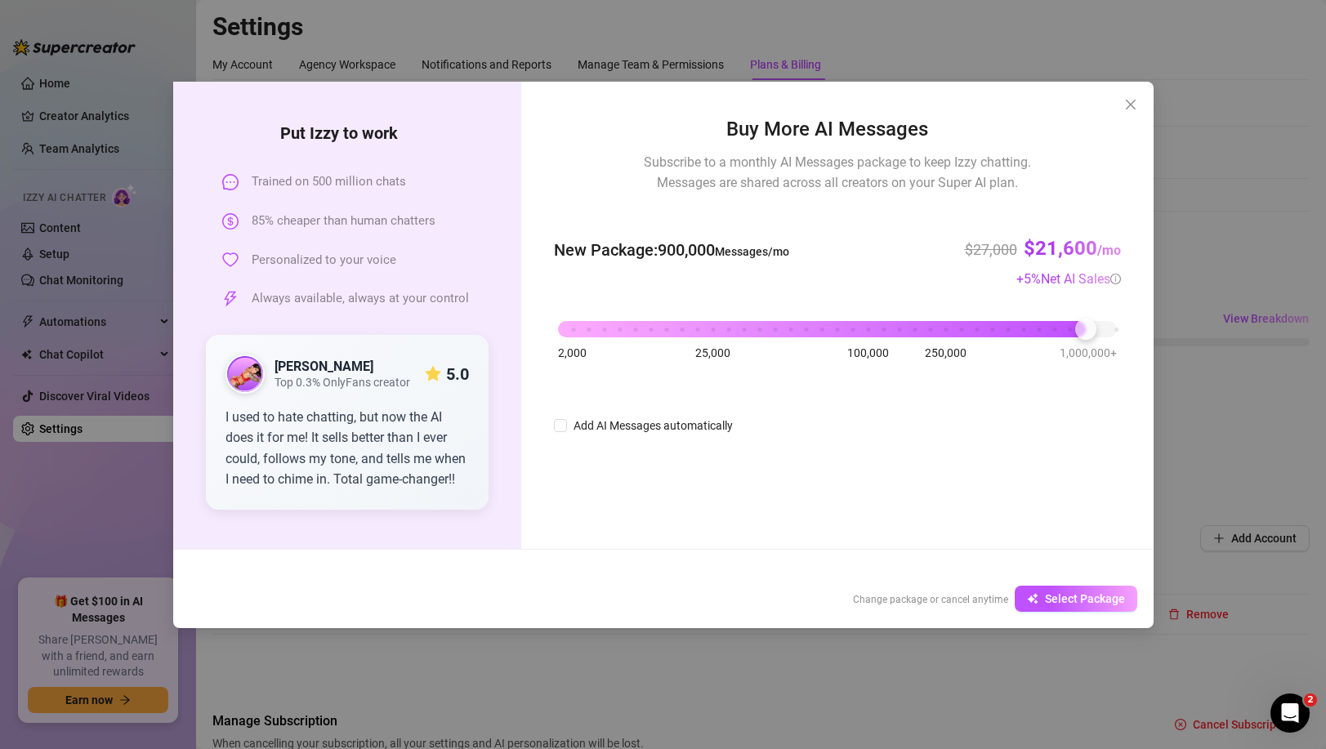
click at [1084, 328] on div "2,000 25,000 100,000 250,000 1,000,000+" at bounding box center [837, 323] width 558 height 10
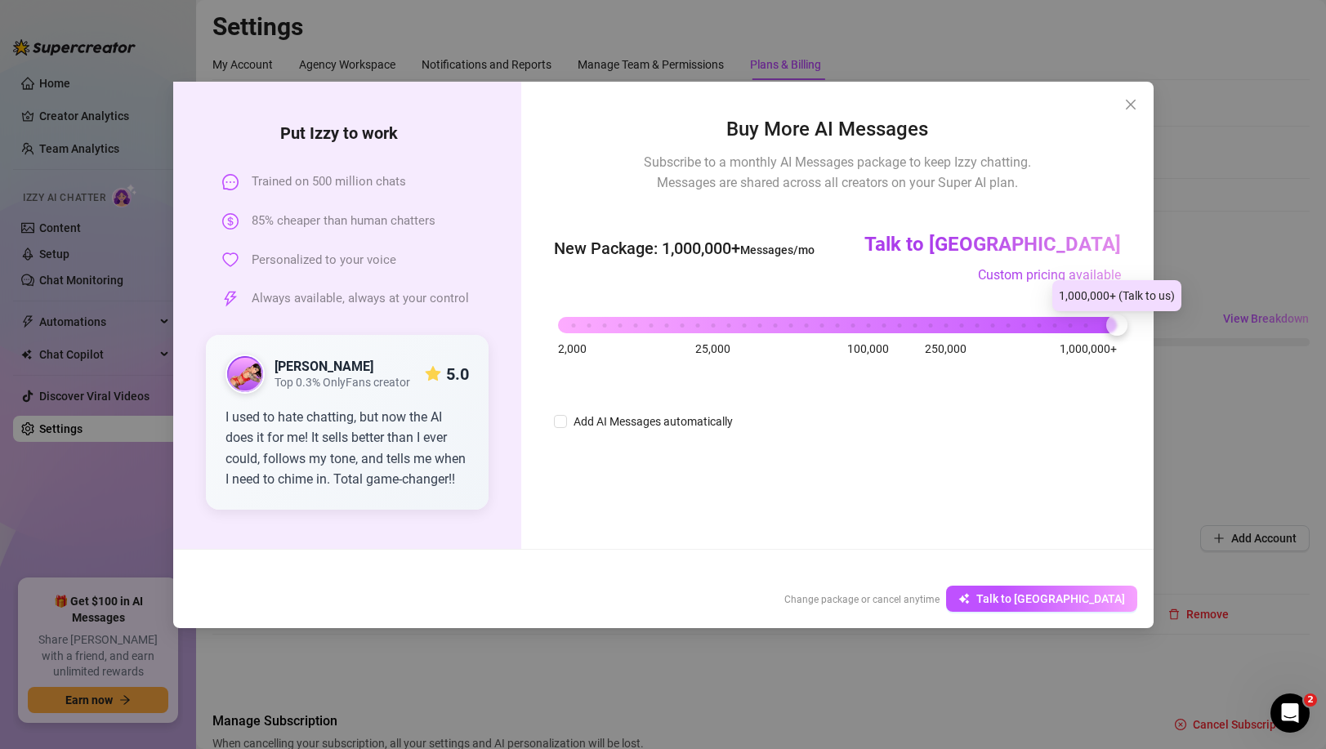
drag, startPoint x: 1105, startPoint y: 330, endPoint x: 1122, endPoint y: 330, distance: 17.2
click at [1116, 324] on div "2,000 25,000 100,000 250,000 1,000,000+" at bounding box center [837, 319] width 558 height 10
click at [1082, 324] on div "2,000 25,000 100,000 250,000 1,000,000+" at bounding box center [837, 319] width 558 height 10
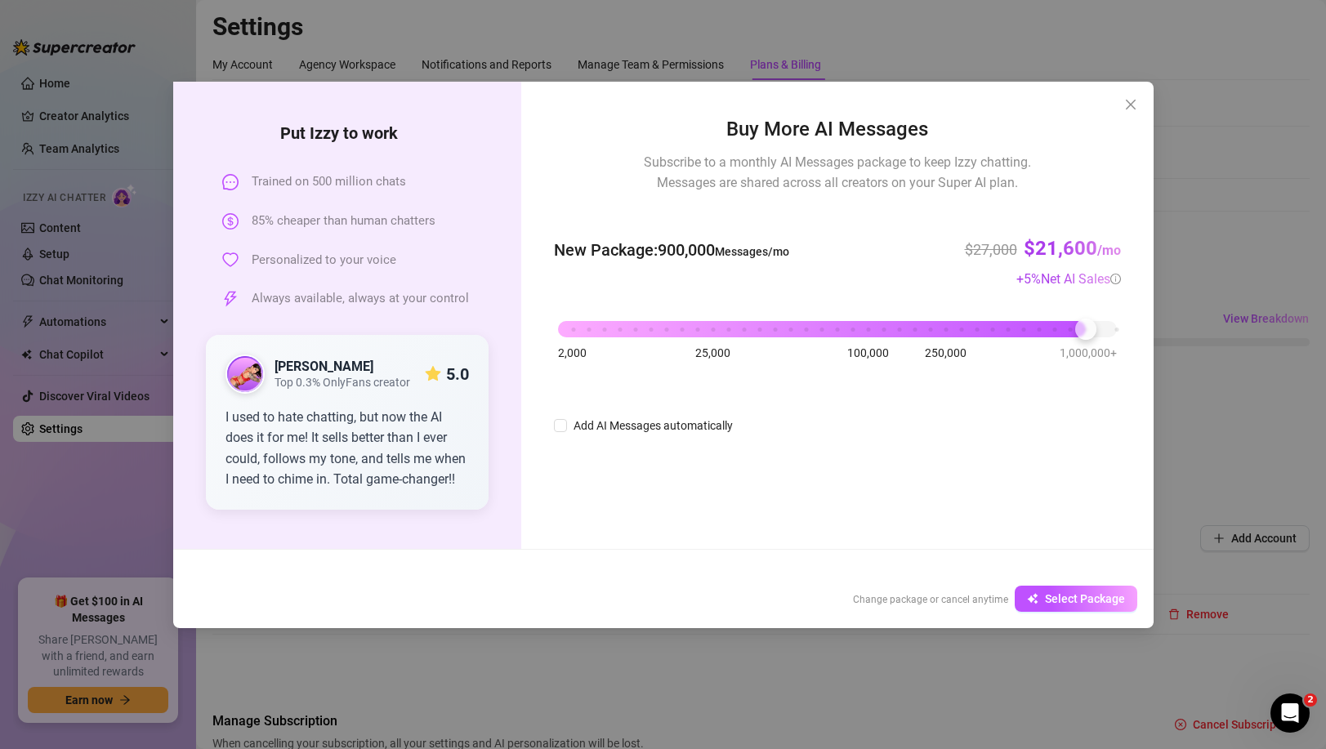
click at [991, 328] on div "2,000 25,000 100,000 250,000 1,000,000+" at bounding box center [837, 323] width 558 height 10
click at [951, 328] on div "2,000 25,000 100,000 250,000 1,000,000+" at bounding box center [837, 323] width 558 height 10
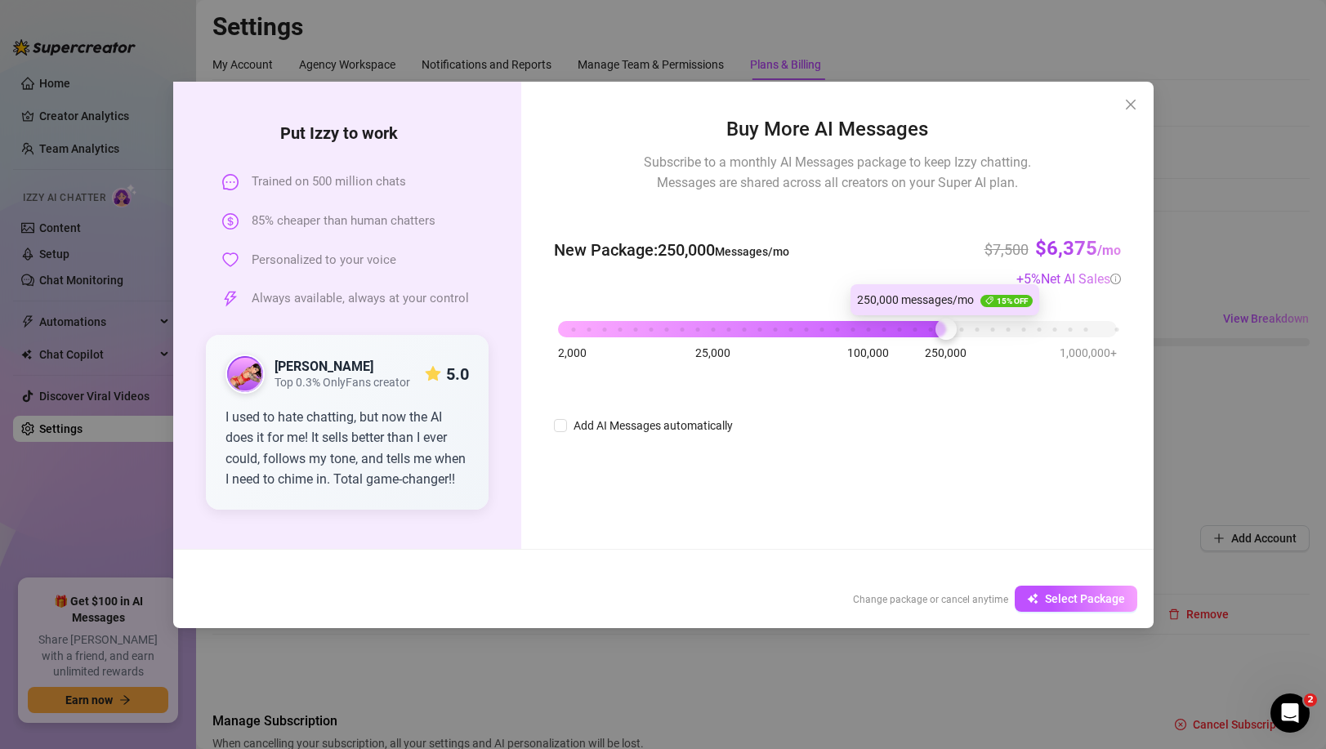
click at [902, 327] on div "2,000 25,000 100,000 250,000 1,000,000+" at bounding box center [837, 323] width 558 height 10
click at [838, 326] on div "2,000 25,000 100,000 250,000 1,000,000+" at bounding box center [837, 323] width 558 height 10
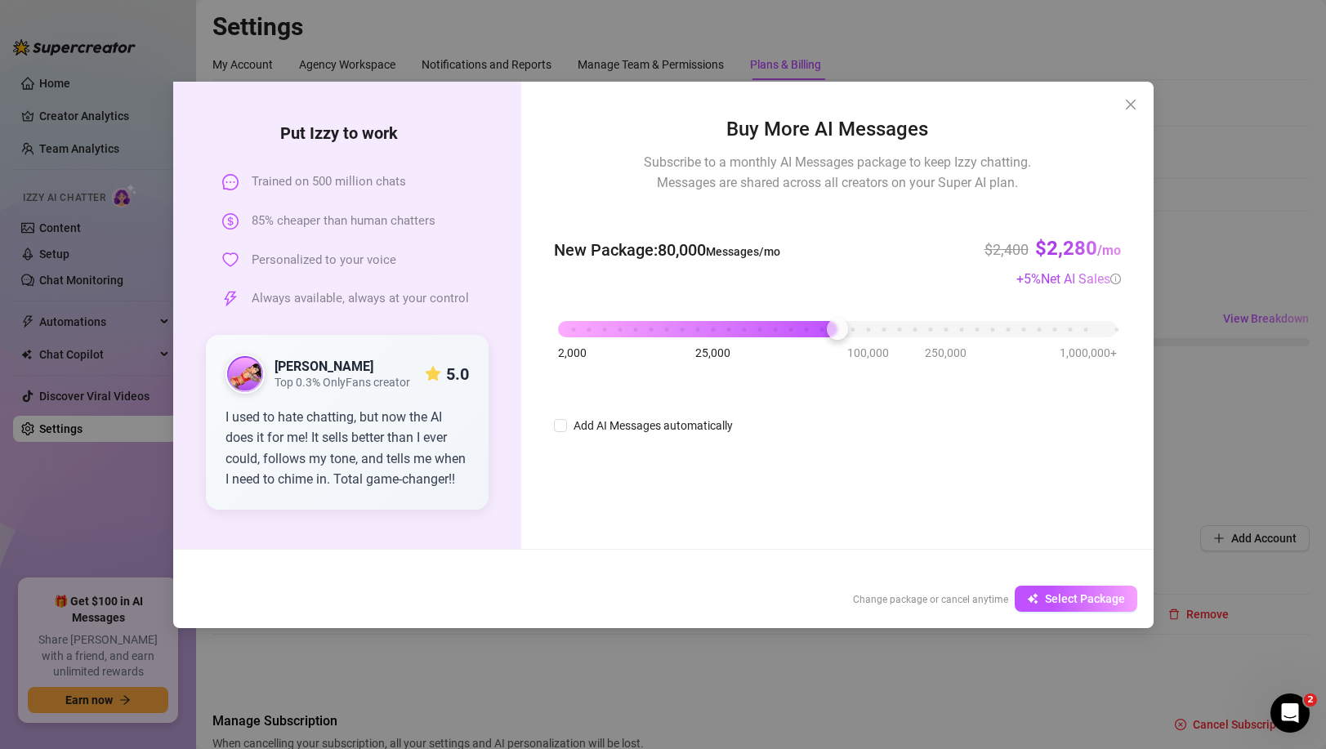
click at [767, 326] on div "2,000 25,000 100,000 250,000 1,000,000+" at bounding box center [837, 323] width 558 height 10
click at [704, 324] on div "2,000 25,000 100,000 250,000 1,000,000+" at bounding box center [837, 323] width 558 height 10
click at [731, 324] on div "2,000 25,000 100,000 250,000 1,000,000+" at bounding box center [837, 323] width 558 height 10
click at [798, 325] on div "2,000 25,000 100,000 250,000 1,000,000+" at bounding box center [837, 323] width 558 height 10
click at [727, 327] on div "2,000 25,000 100,000 250,000 1,000,000+" at bounding box center [837, 323] width 558 height 10
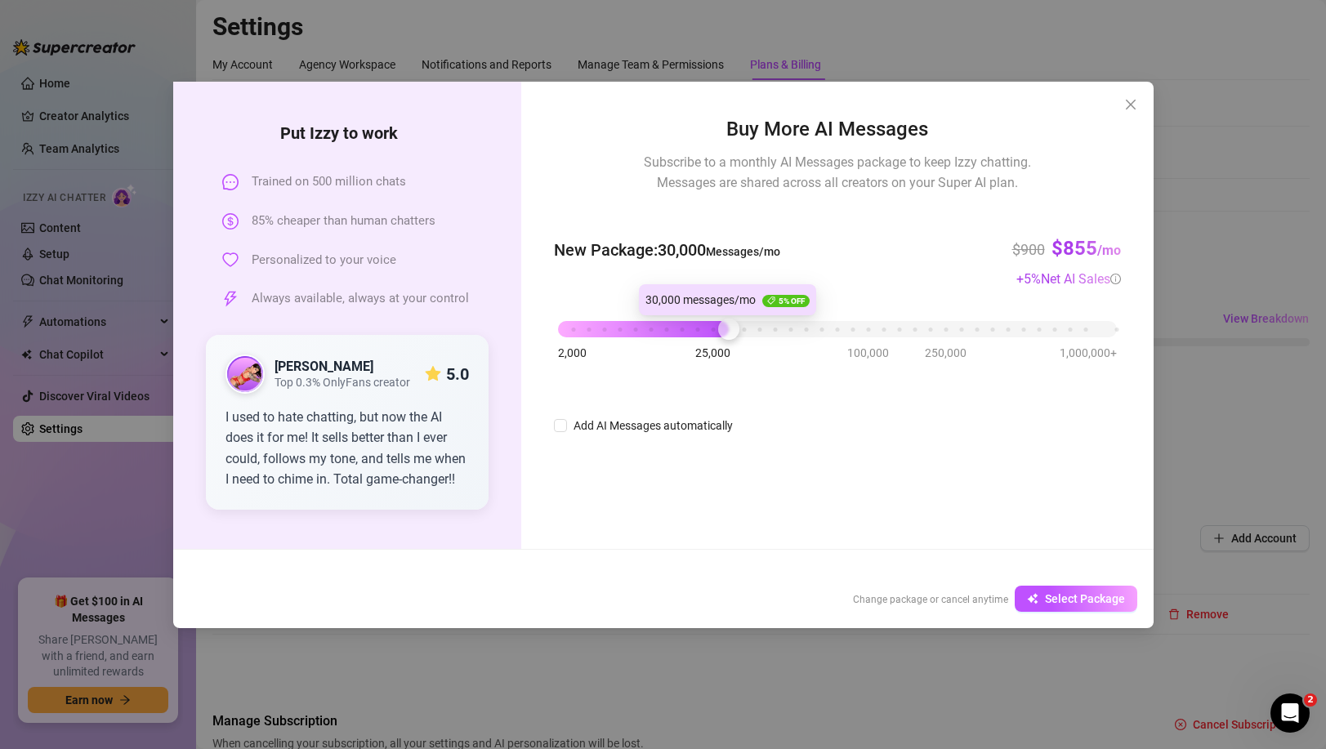
click at [712, 327] on div "2,000 25,000 100,000 250,000 1,000,000+" at bounding box center [837, 323] width 558 height 10
click at [1134, 110] on icon "close" at bounding box center [1131, 104] width 13 height 13
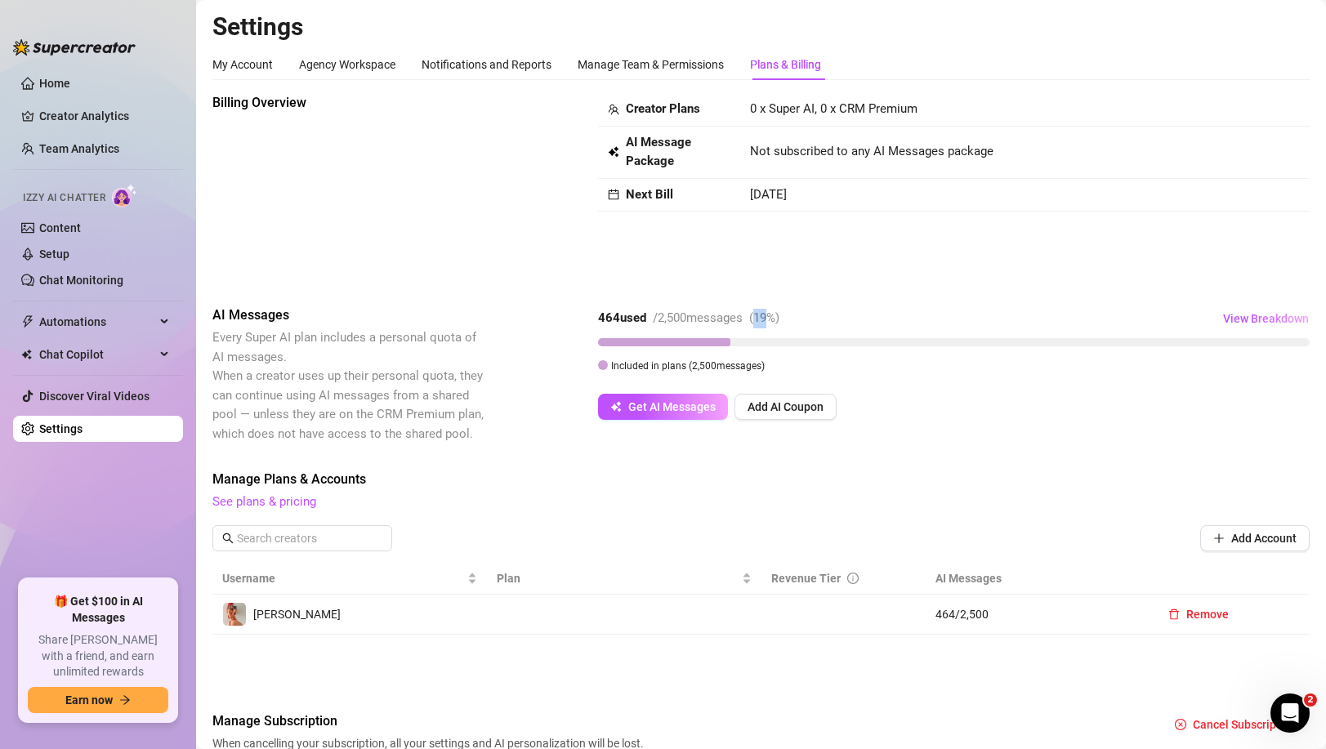
drag, startPoint x: 781, startPoint y: 318, endPoint x: 767, endPoint y: 318, distance: 13.9
click at [767, 318] on span "( 19 %)" at bounding box center [764, 318] width 30 height 15
click at [790, 110] on span "0 x Super AI, 0 x CRM Premium" at bounding box center [834, 108] width 168 height 15
click at [764, 109] on span "0 x Super AI, 0 x CRM Premium" at bounding box center [834, 108] width 168 height 15
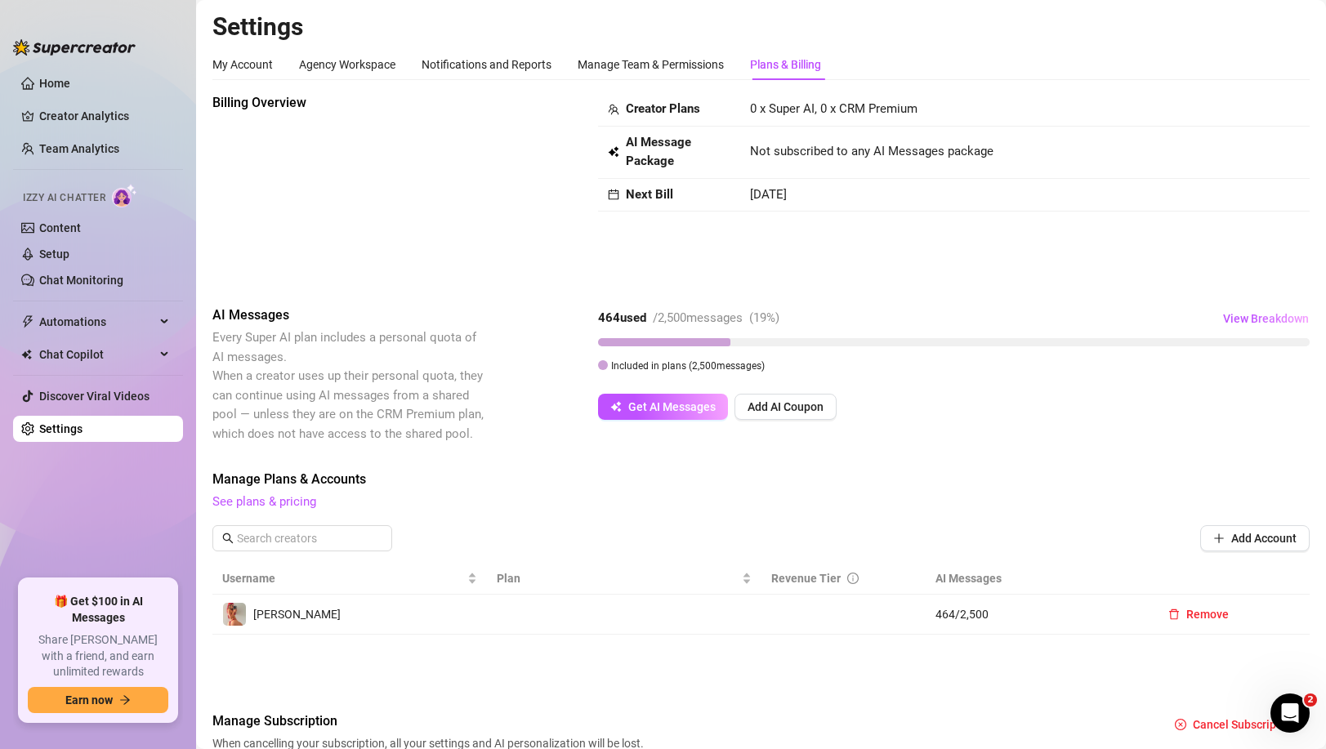
click at [728, 106] on div "Creator Plans" at bounding box center [669, 110] width 123 height 20
drag, startPoint x: 753, startPoint y: 110, endPoint x: 822, endPoint y: 110, distance: 69.5
click at [822, 110] on span "0 x Super AI, 0 x CRM Premium" at bounding box center [834, 108] width 168 height 15
click at [825, 210] on td "Oct 26th, 2025" at bounding box center [1005, 196] width 530 height 34
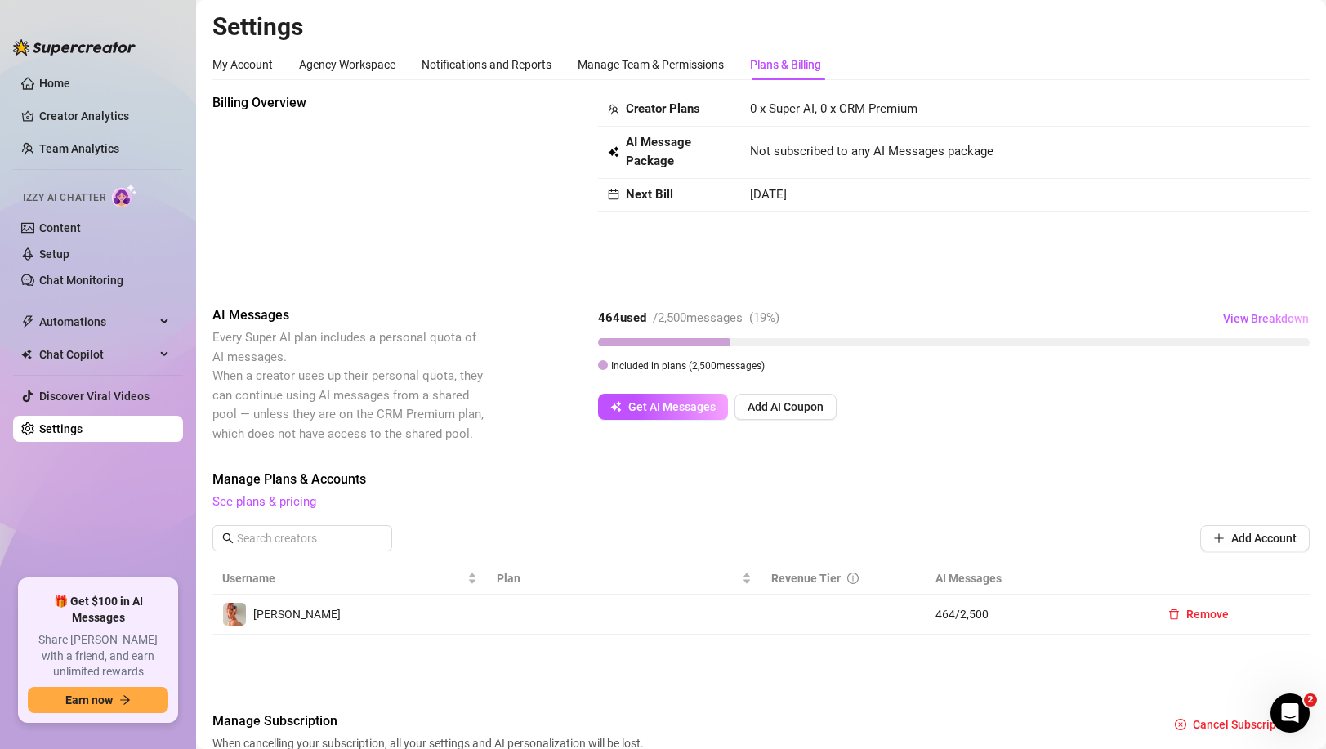
drag, startPoint x: 825, startPoint y: 201, endPoint x: 761, endPoint y: 198, distance: 64.6
click at [761, 198] on span "Oct 26th, 2025" at bounding box center [768, 194] width 37 height 15
drag, startPoint x: 830, startPoint y: 195, endPoint x: 758, endPoint y: 192, distance: 72.8
click at [758, 192] on td "Oct 26th, 2025" at bounding box center [1005, 196] width 530 height 34
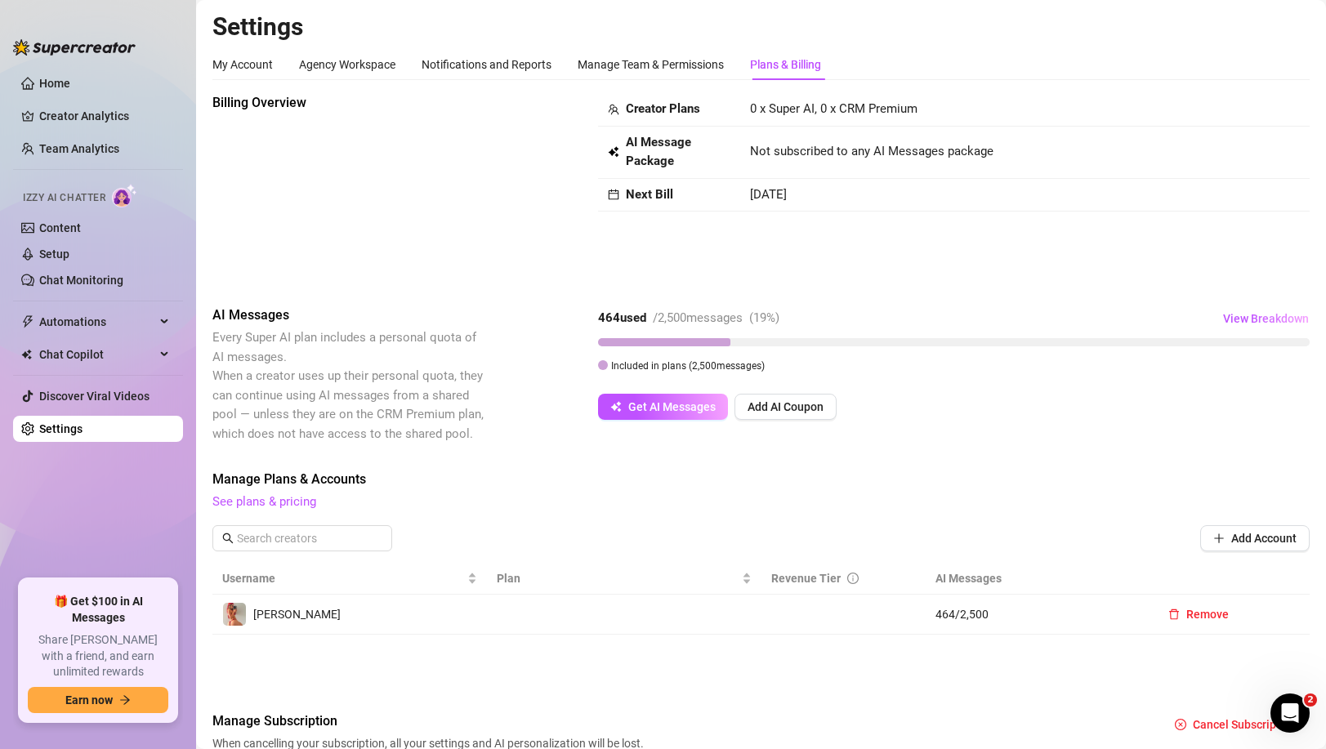
click at [758, 192] on span "Oct 26th, 2025" at bounding box center [768, 194] width 37 height 15
click at [611, 64] on div "Manage Team & Permissions" at bounding box center [651, 65] width 146 height 18
click at [486, 70] on div "Notifications and Reports" at bounding box center [487, 65] width 130 height 18
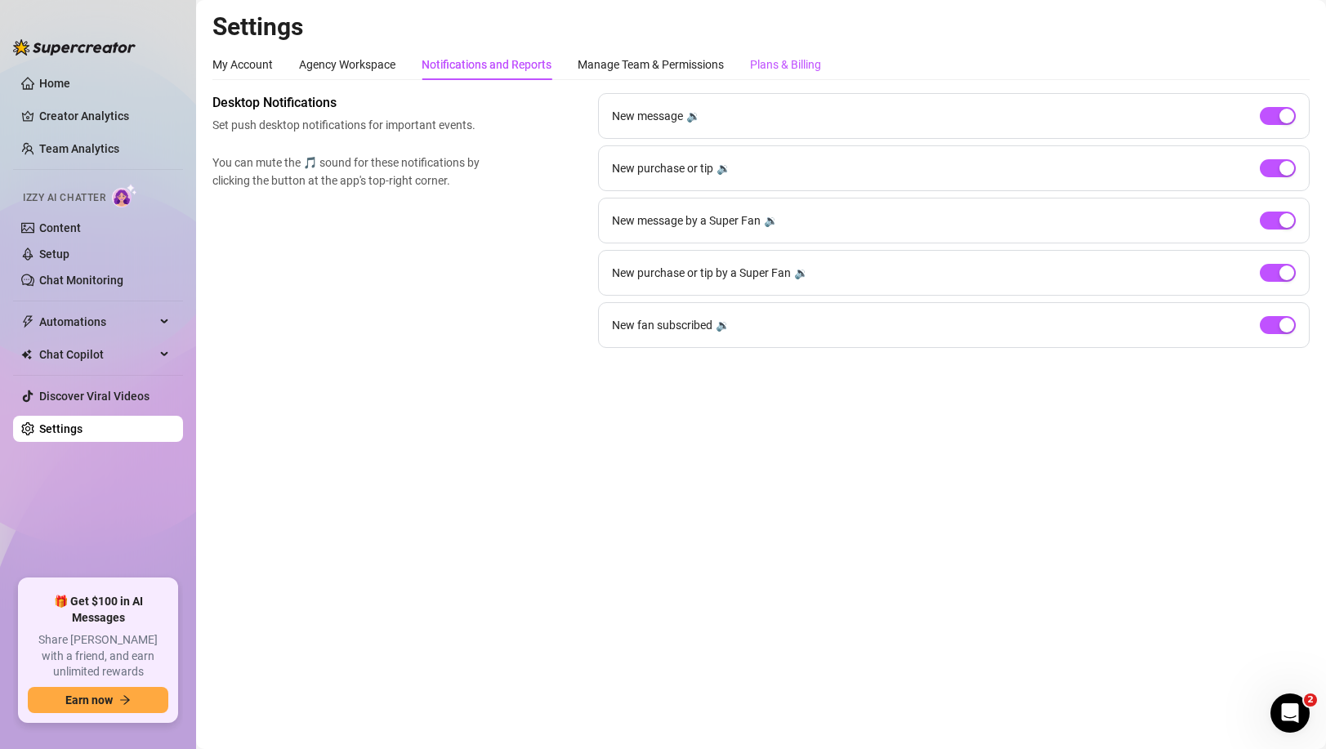
click at [786, 64] on div "Plans & Billing" at bounding box center [785, 65] width 71 height 18
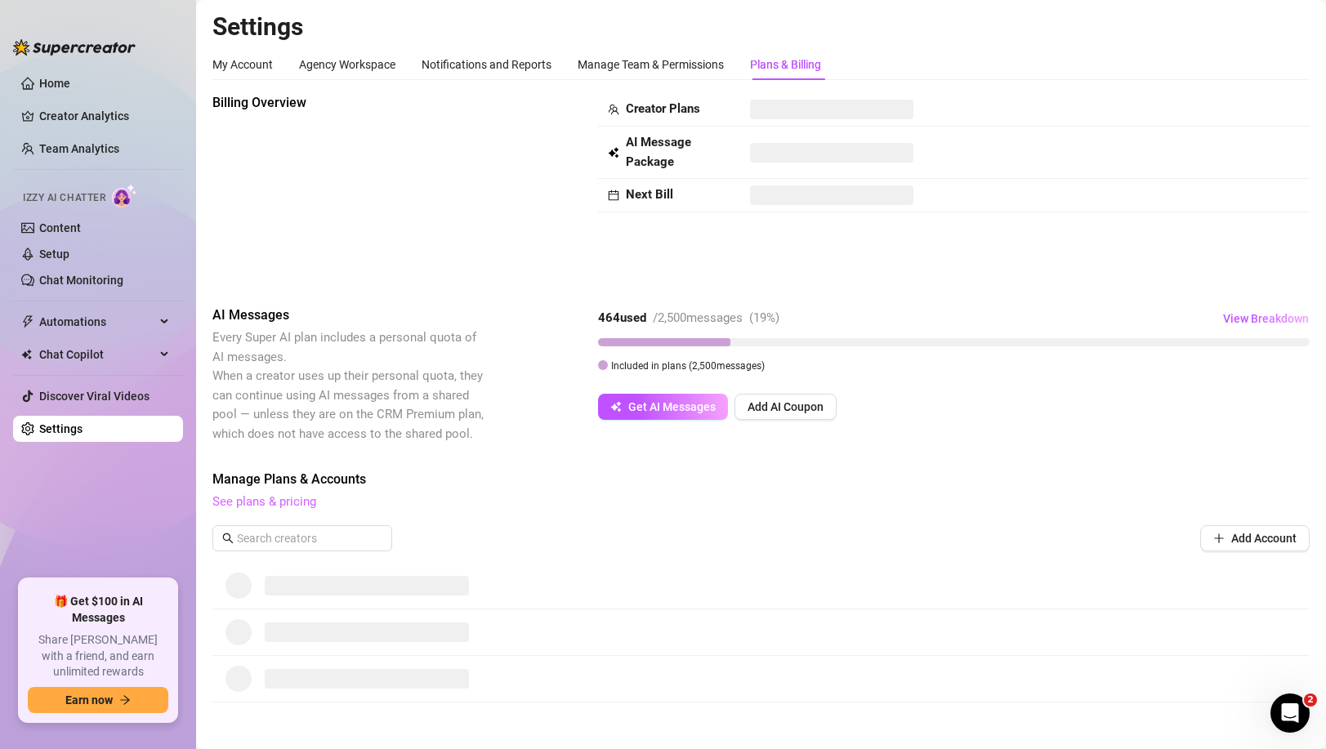
click at [271, 501] on link "See plans & pricing" at bounding box center [264, 501] width 104 height 15
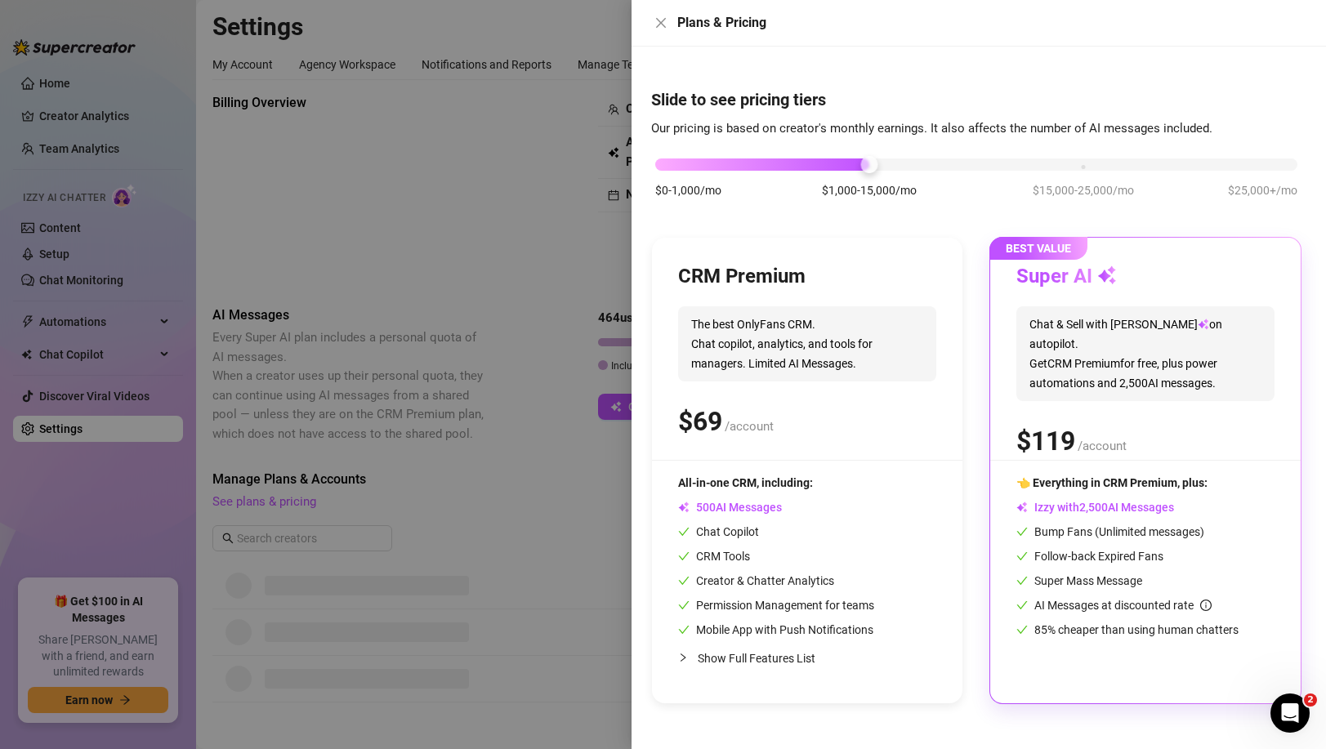
click at [290, 445] on div at bounding box center [663, 374] width 1326 height 749
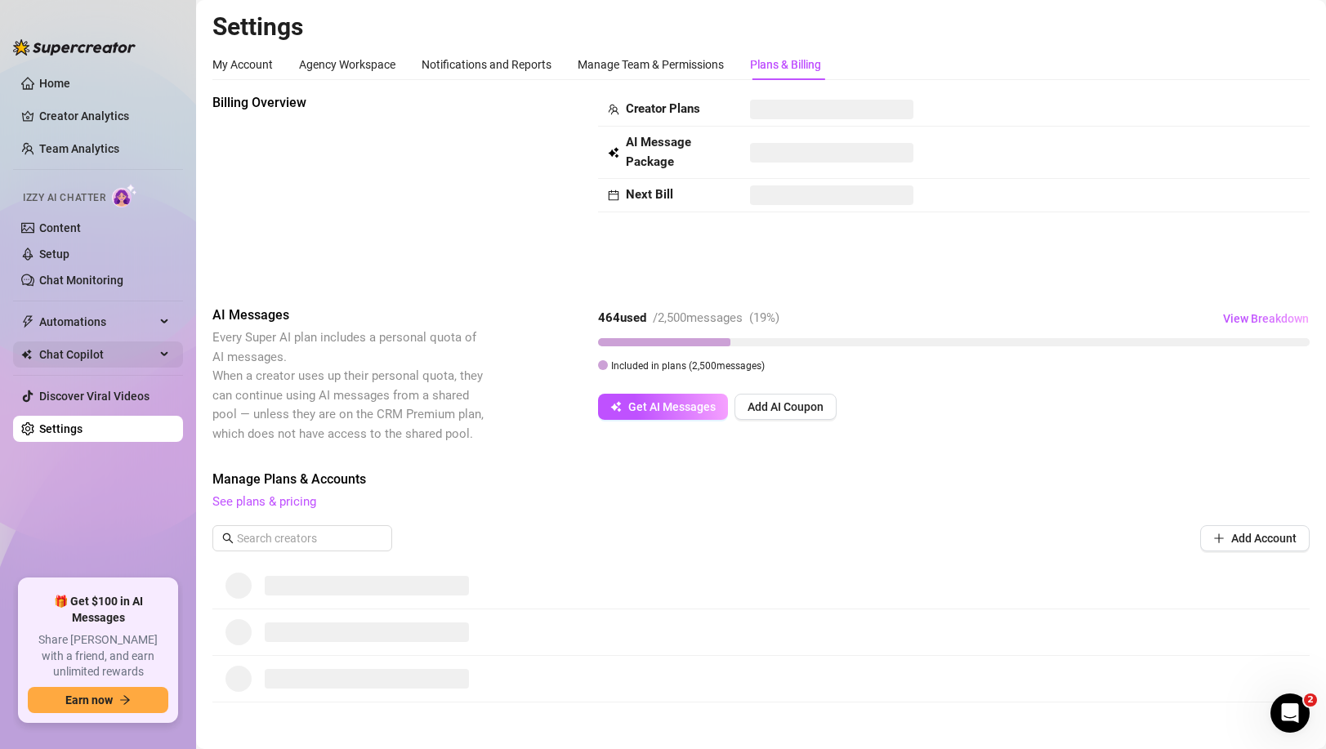
click at [167, 351] on div "Chat Copilot" at bounding box center [98, 355] width 170 height 26
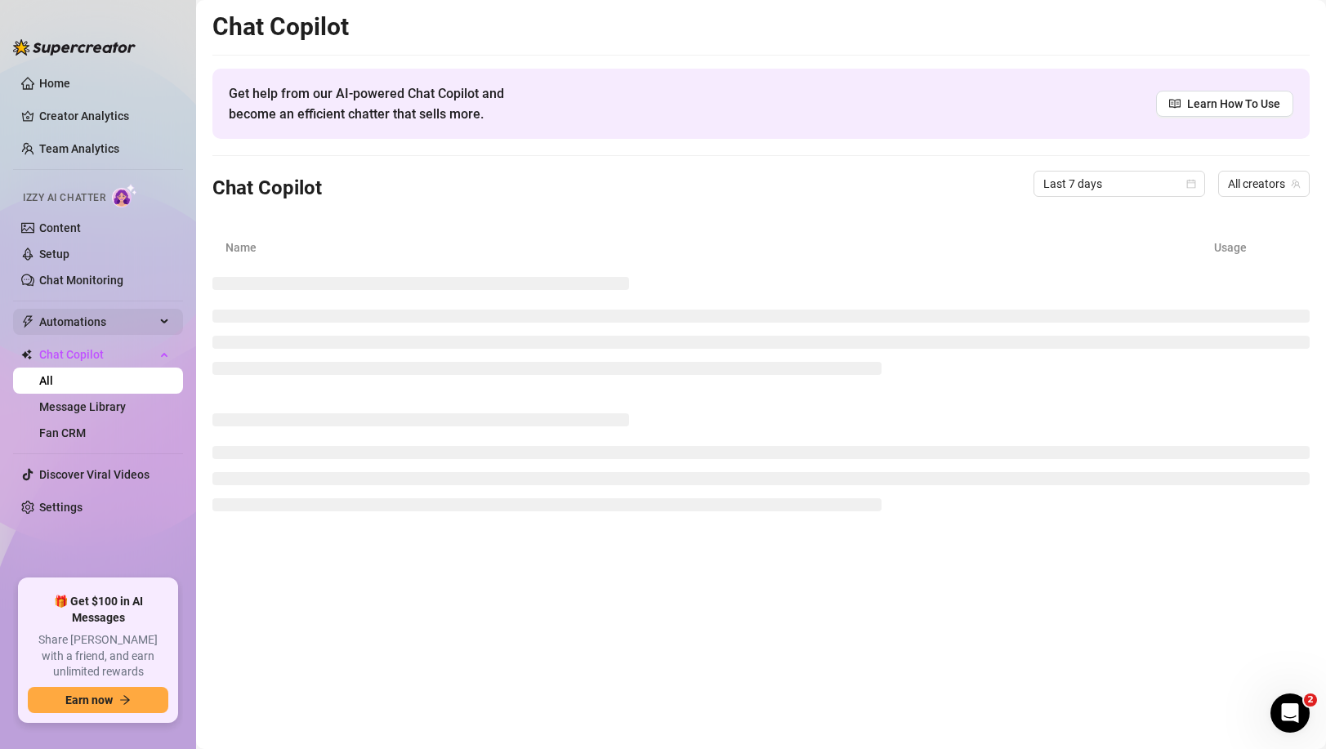
click at [168, 322] on div "Automations" at bounding box center [98, 322] width 170 height 26
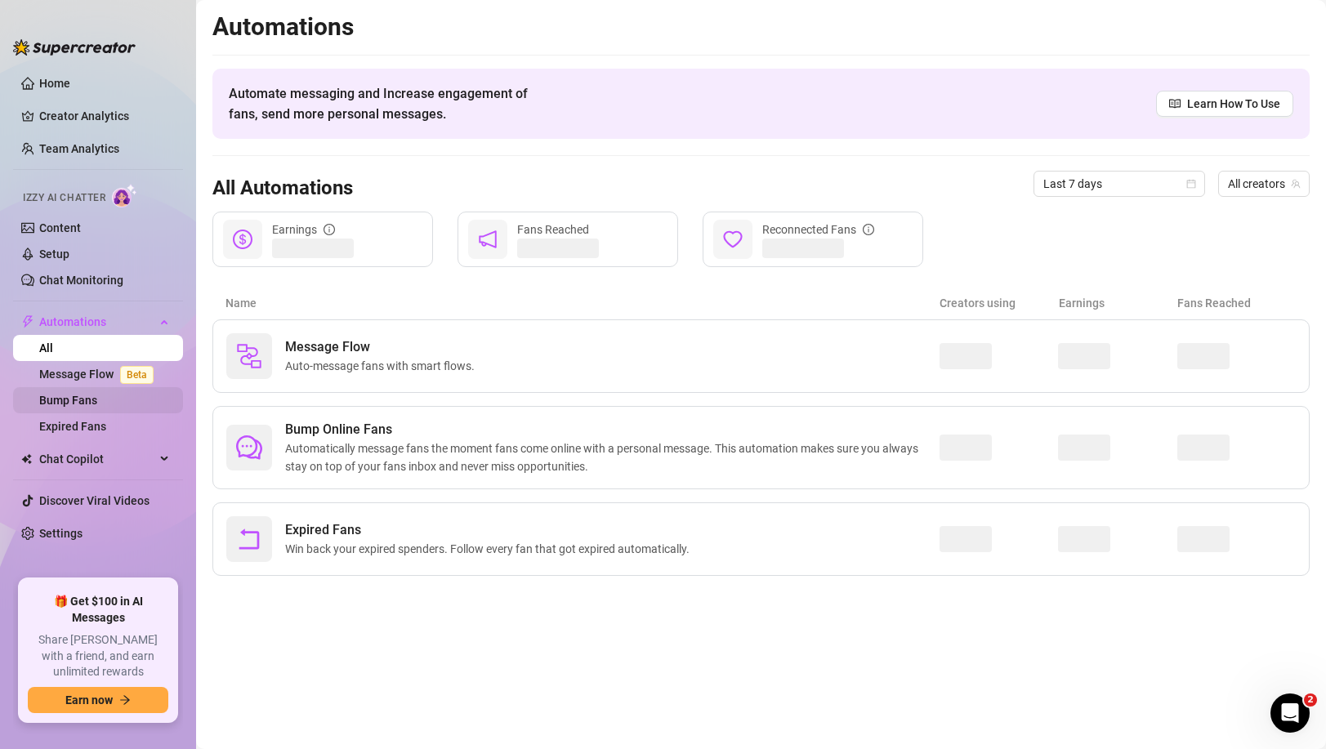
click at [77, 404] on link "Bump Fans" at bounding box center [68, 400] width 58 height 13
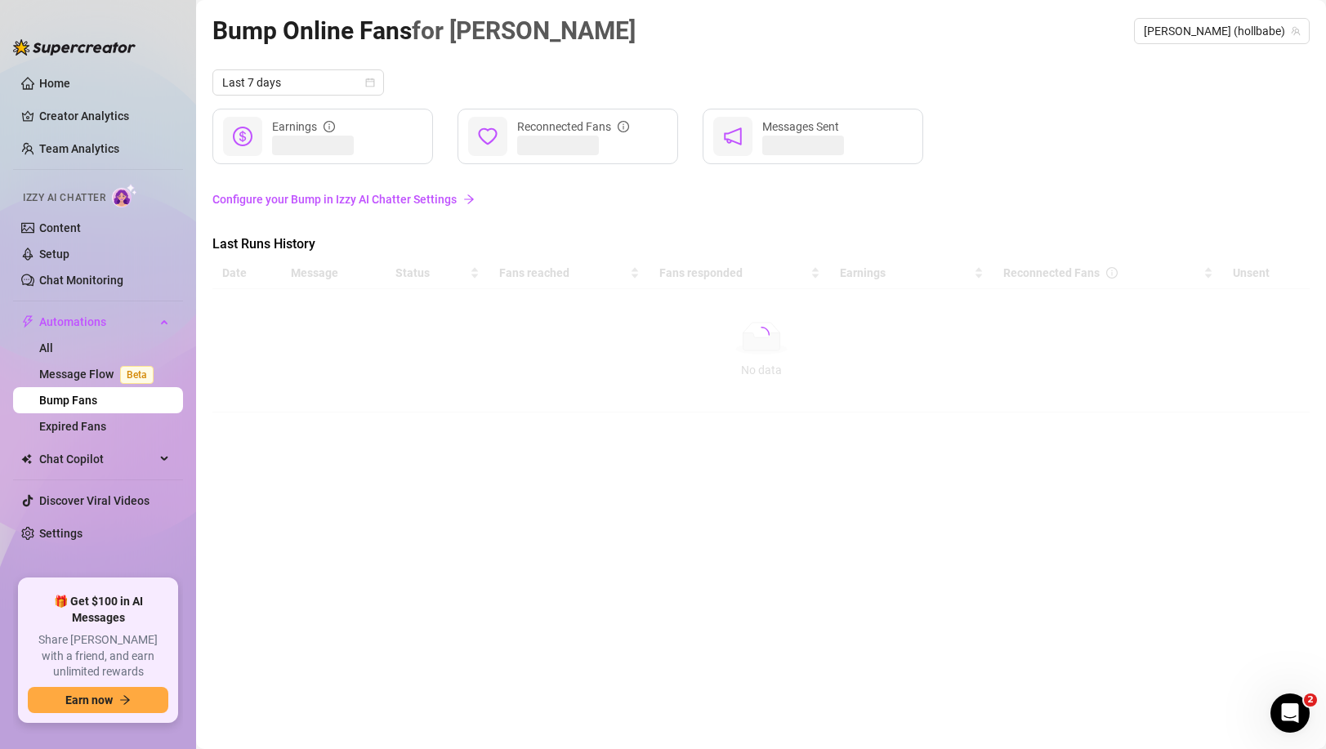
click at [465, 202] on icon "arrow-right" at bounding box center [468, 199] width 11 height 11
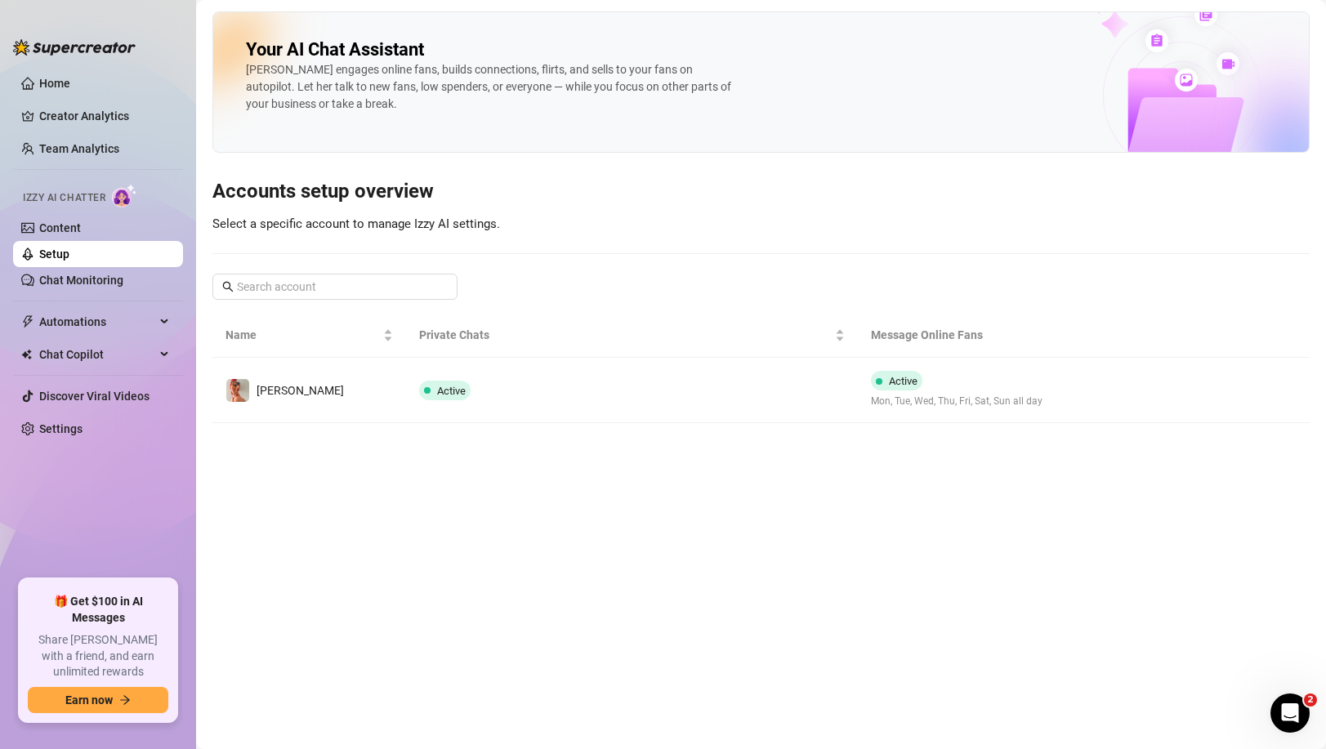
click at [443, 436] on main "Your AI Chat Assistant Izzy engages online fans, builds connections, flirts, an…" at bounding box center [761, 374] width 1130 height 749
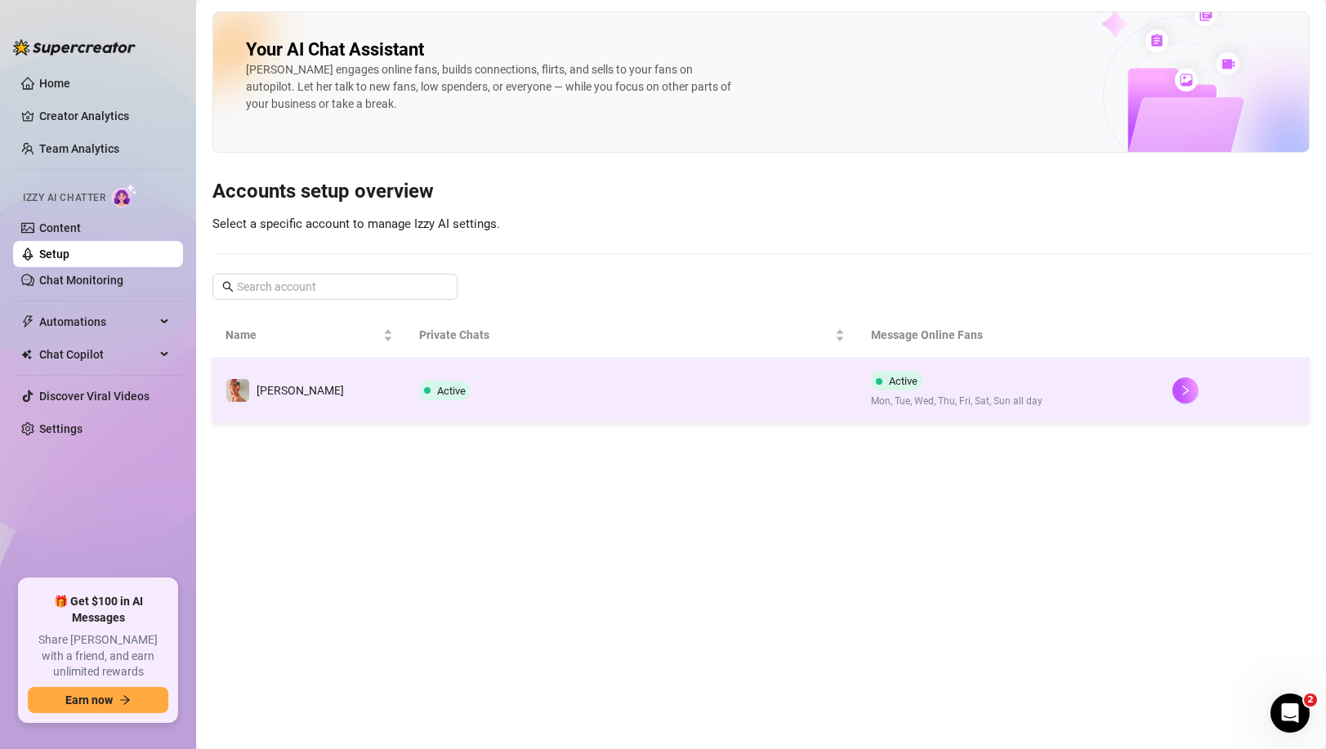
click at [483, 414] on td "Active" at bounding box center [632, 390] width 452 height 65
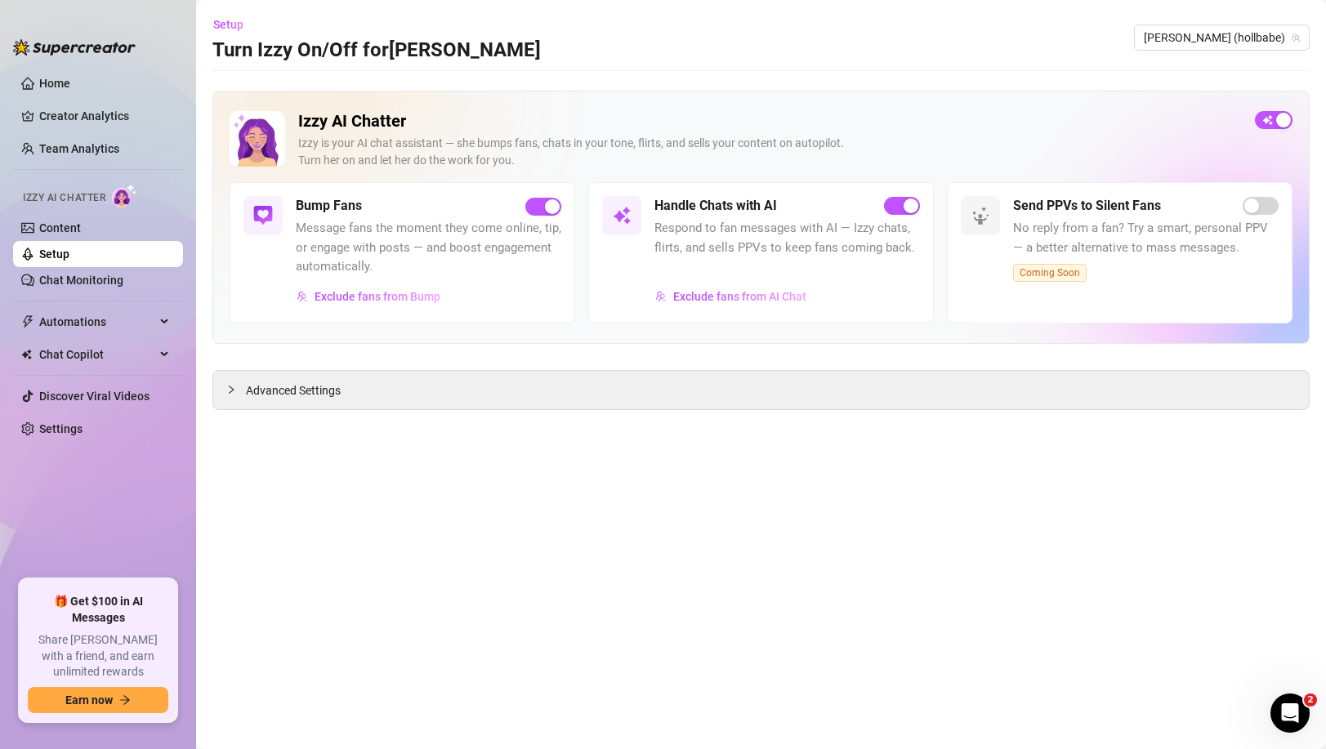
click at [332, 212] on h5 "Bump Fans" at bounding box center [329, 206] width 66 height 20
click at [296, 226] on span "Message fans the moment they come online, tip, or engage with posts — and boost…" at bounding box center [429, 248] width 266 height 58
click at [81, 235] on link "Content" at bounding box center [60, 227] width 42 height 13
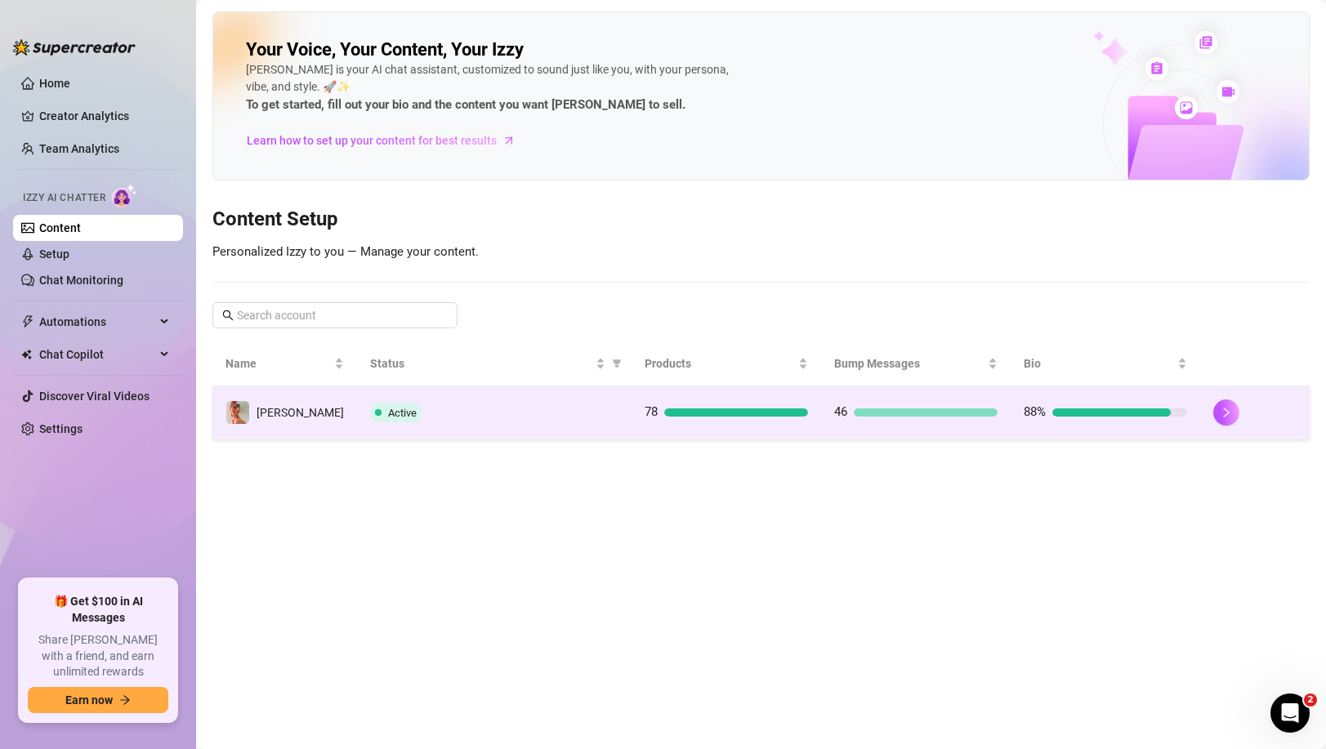
click at [478, 412] on div "Active" at bounding box center [494, 413] width 248 height 20
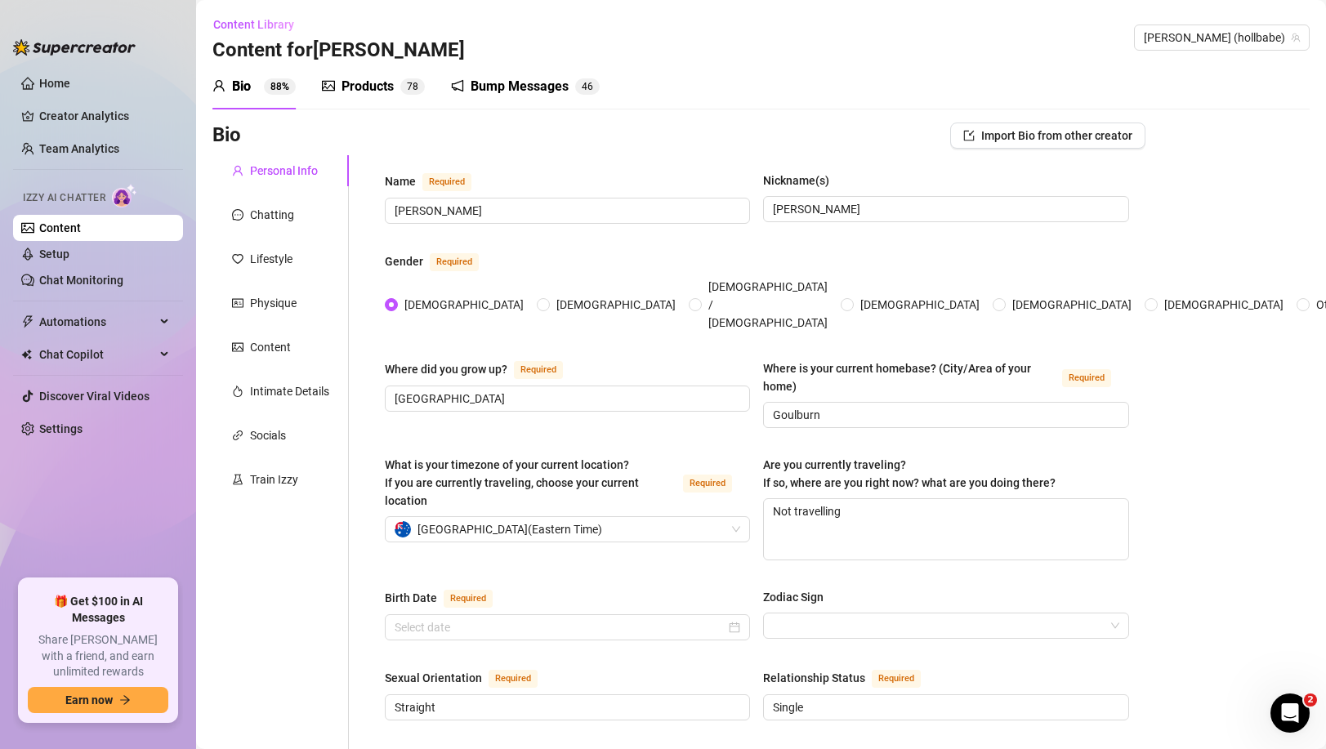
click at [511, 92] on div "Bump Messages" at bounding box center [520, 87] width 98 height 20
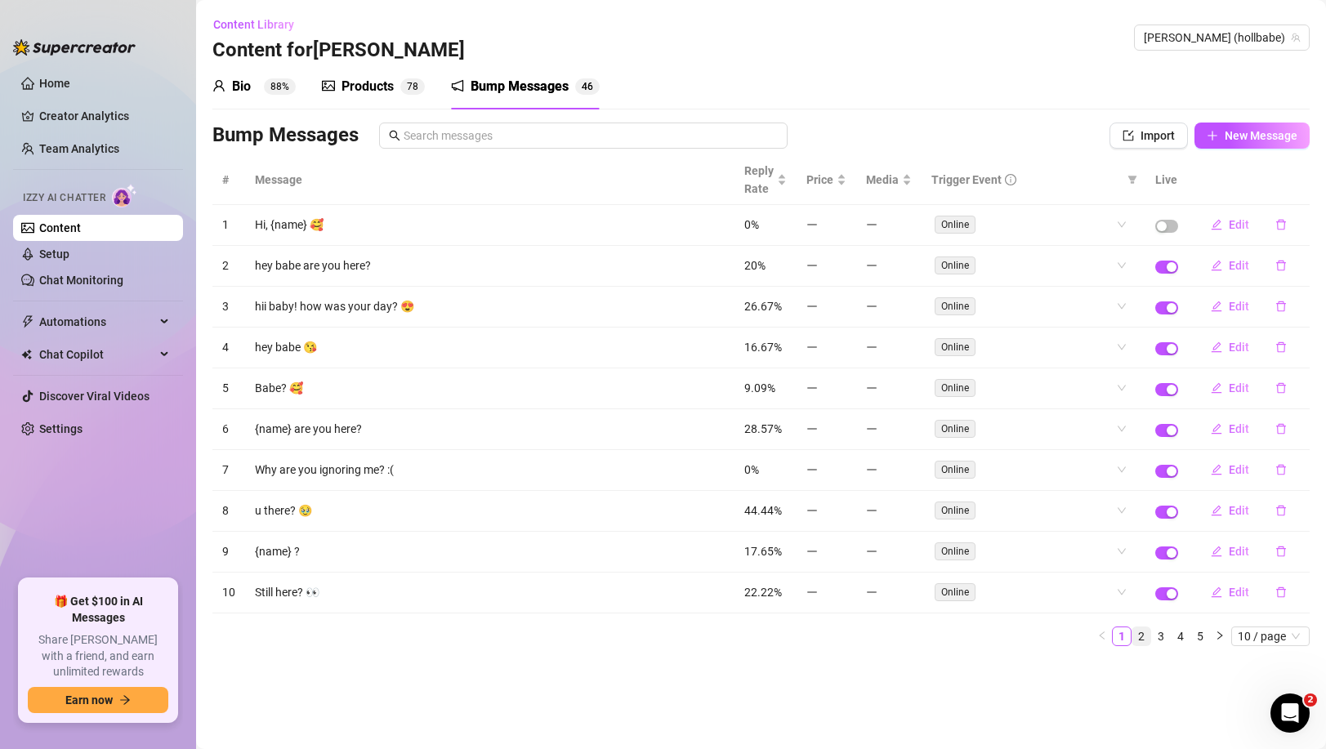
click at [1143, 637] on link "2" at bounding box center [1142, 637] width 18 height 18
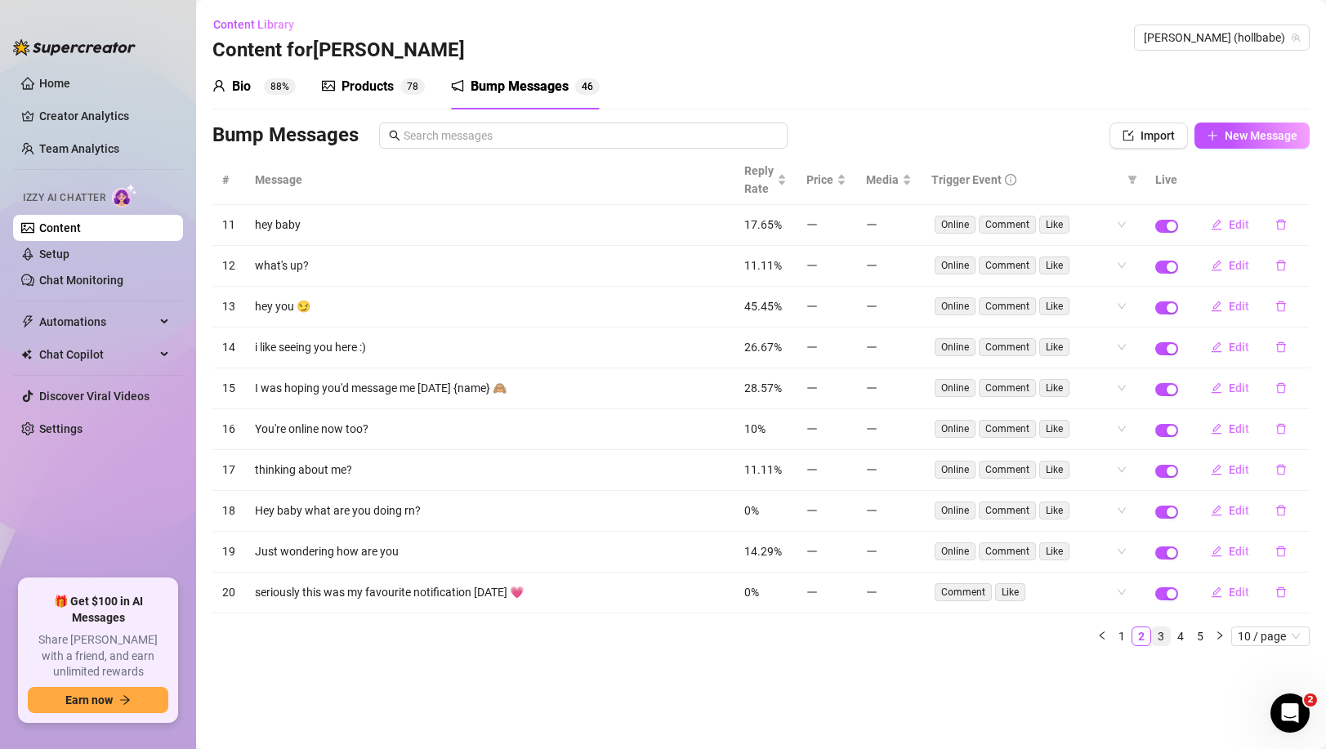
click at [1159, 638] on link "3" at bounding box center [1161, 637] width 18 height 18
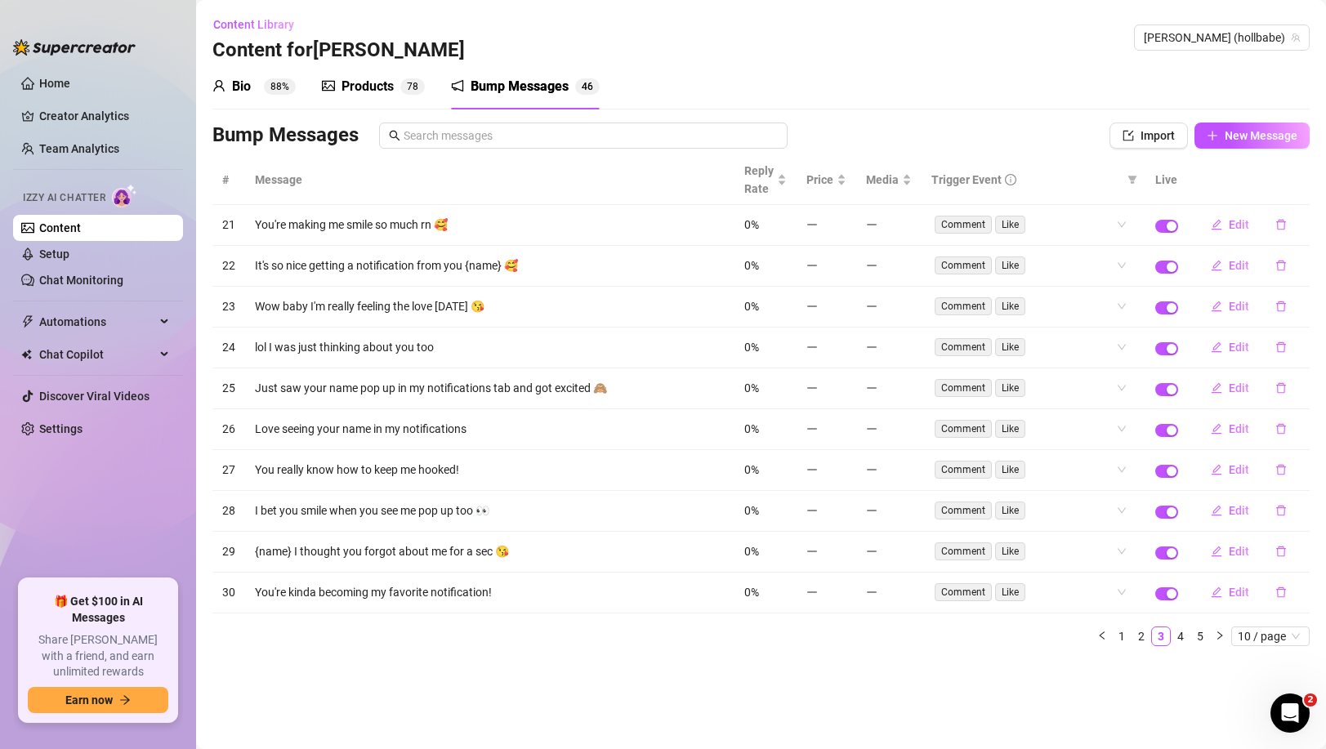
click at [556, 150] on div "Bump Messages Import New Message" at bounding box center [761, 139] width 1098 height 33
click at [549, 138] on input "text" at bounding box center [591, 136] width 374 height 18
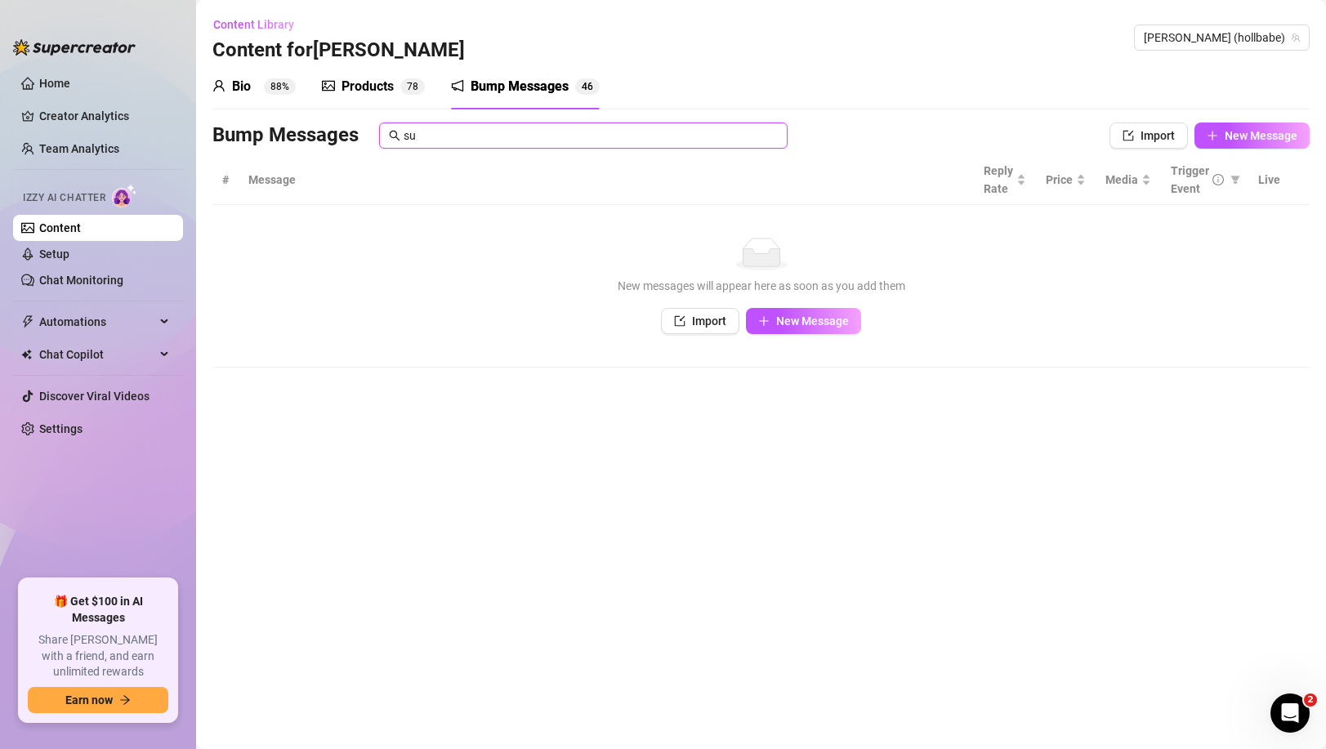
type input "s"
type input "naughty"
click at [548, 270] on div "No data New messages will appear here as soon as you add them Import New Message" at bounding box center [761, 286] width 1065 height 96
drag, startPoint x: 516, startPoint y: 127, endPoint x: 330, endPoint y: 127, distance: 185.5
click at [330, 127] on div "Bump Messages naughty" at bounding box center [627, 136] width 830 height 26
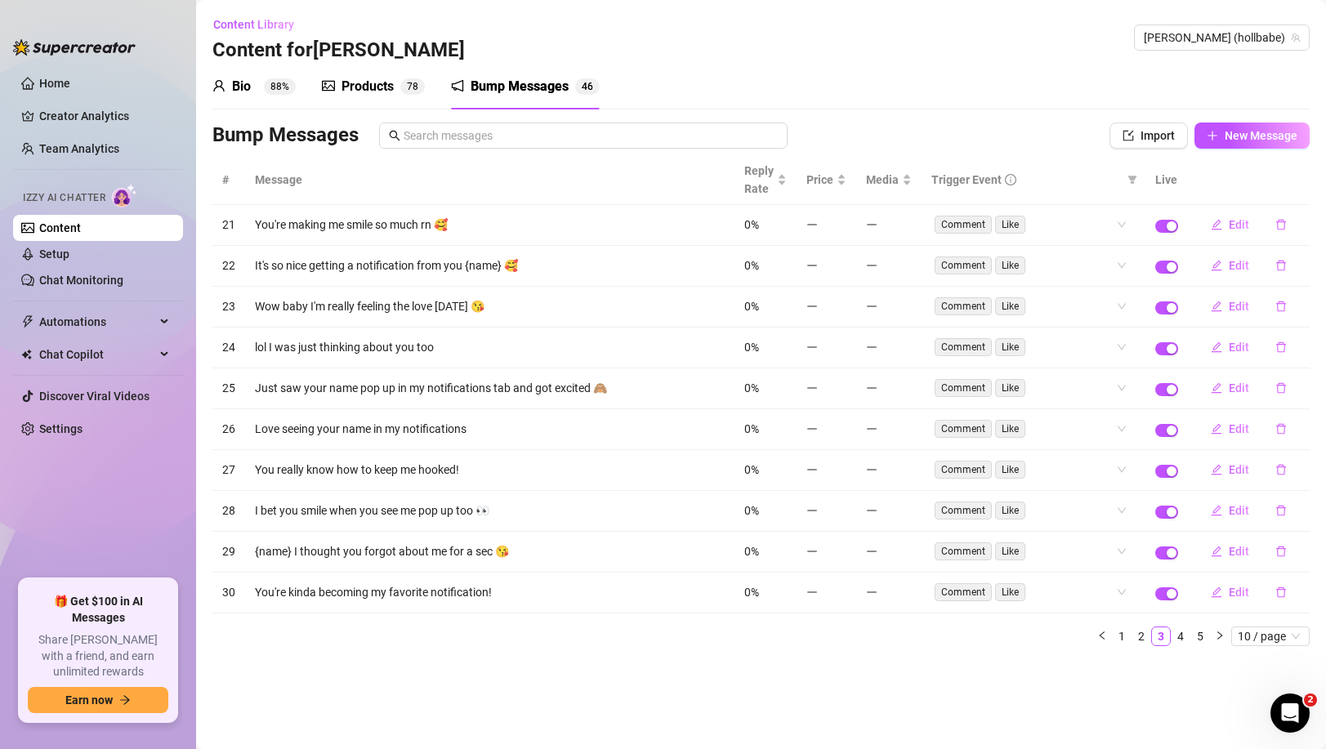
click at [853, 74] on div "Bio 88% Products 7 8 Bump Messages 4 6" at bounding box center [761, 87] width 1098 height 46
click at [246, 86] on div "Bio" at bounding box center [241, 87] width 19 height 20
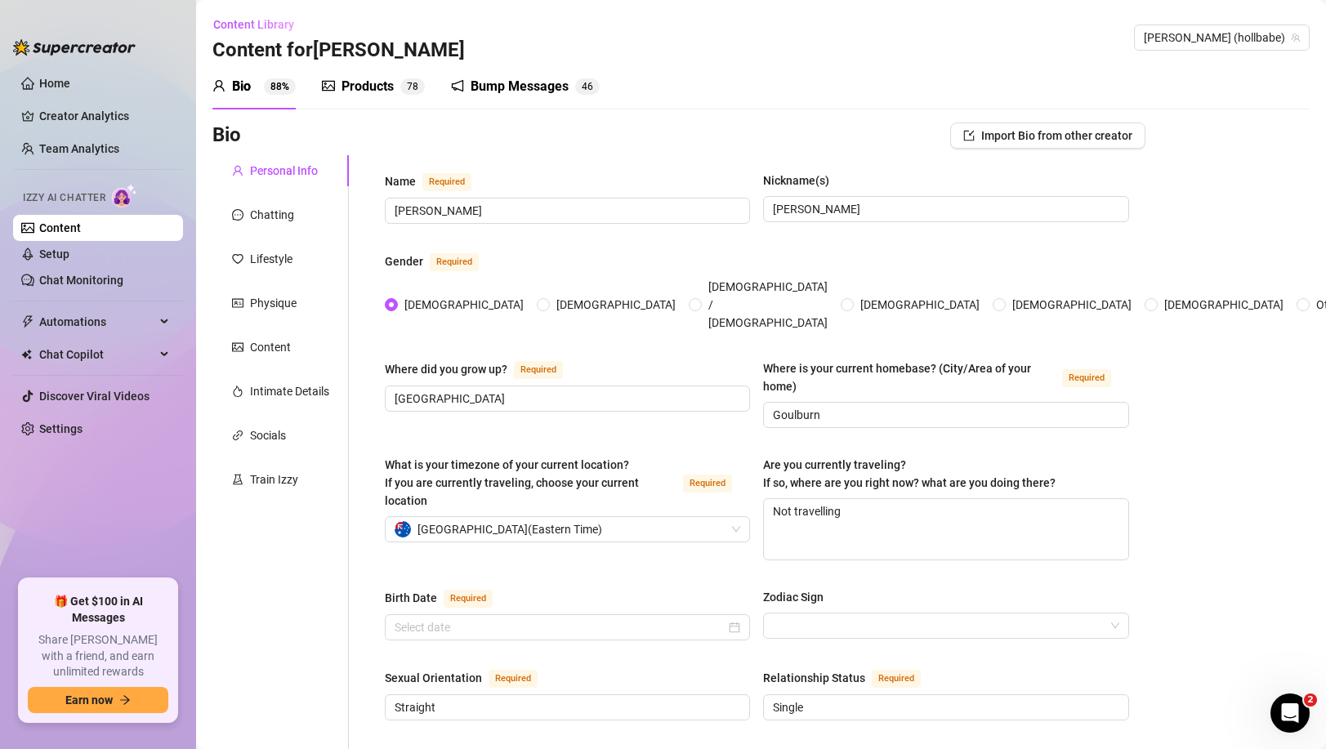
click at [407, 97] on div "Products 7 8" at bounding box center [373, 87] width 103 height 46
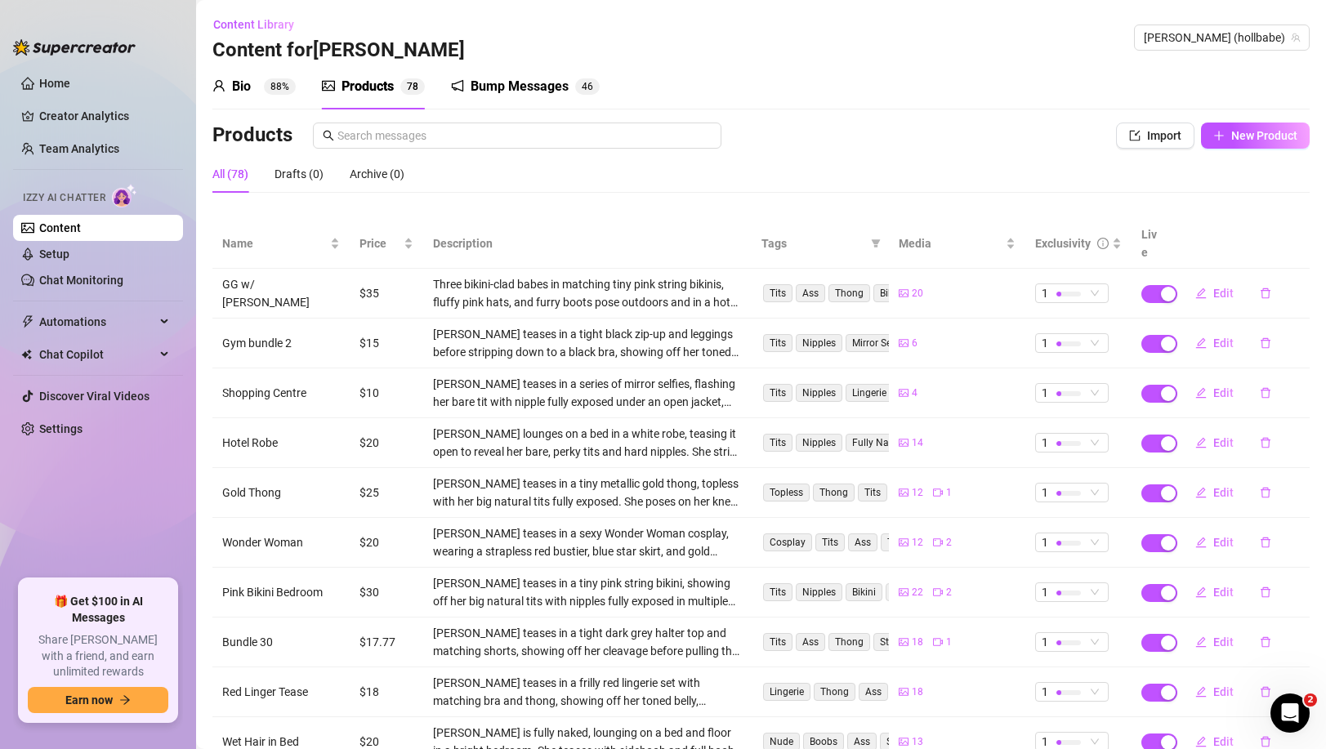
click at [534, 84] on div "Bump Messages" at bounding box center [520, 87] width 98 height 20
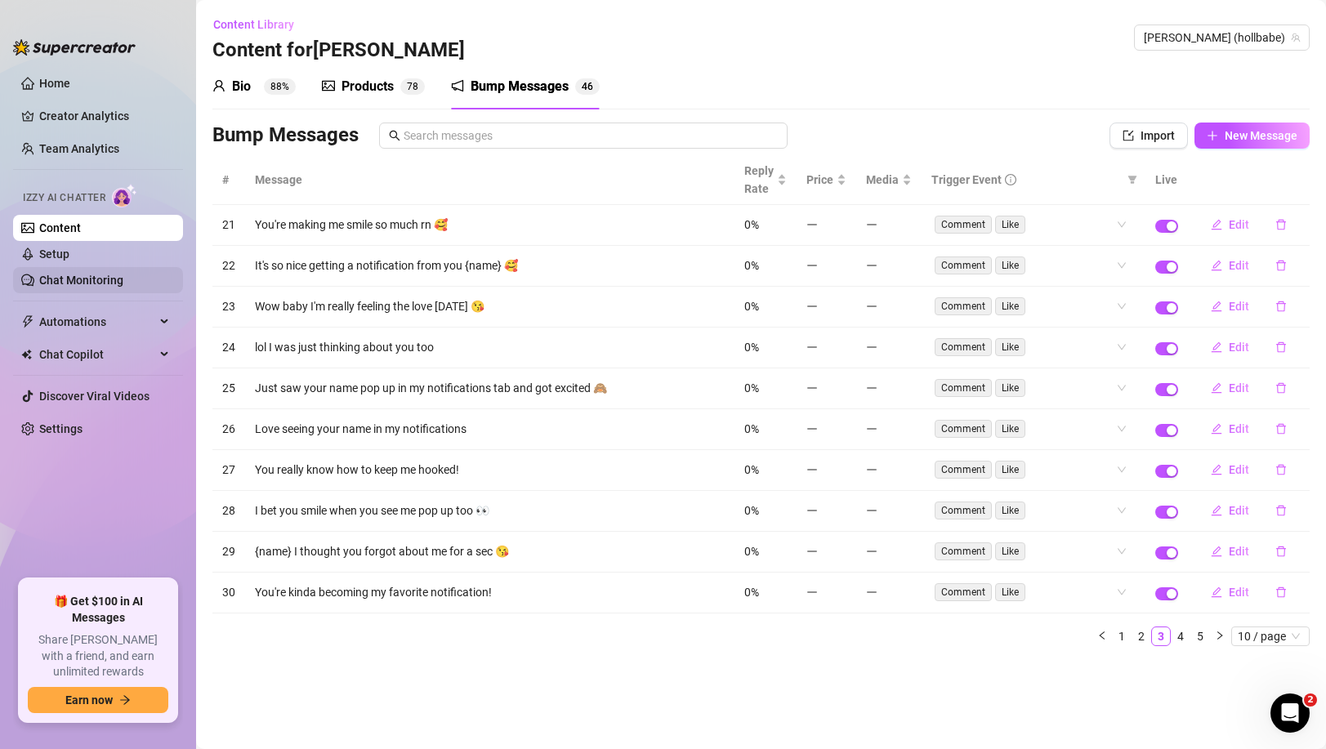
click at [107, 284] on link "Chat Monitoring" at bounding box center [81, 280] width 84 height 13
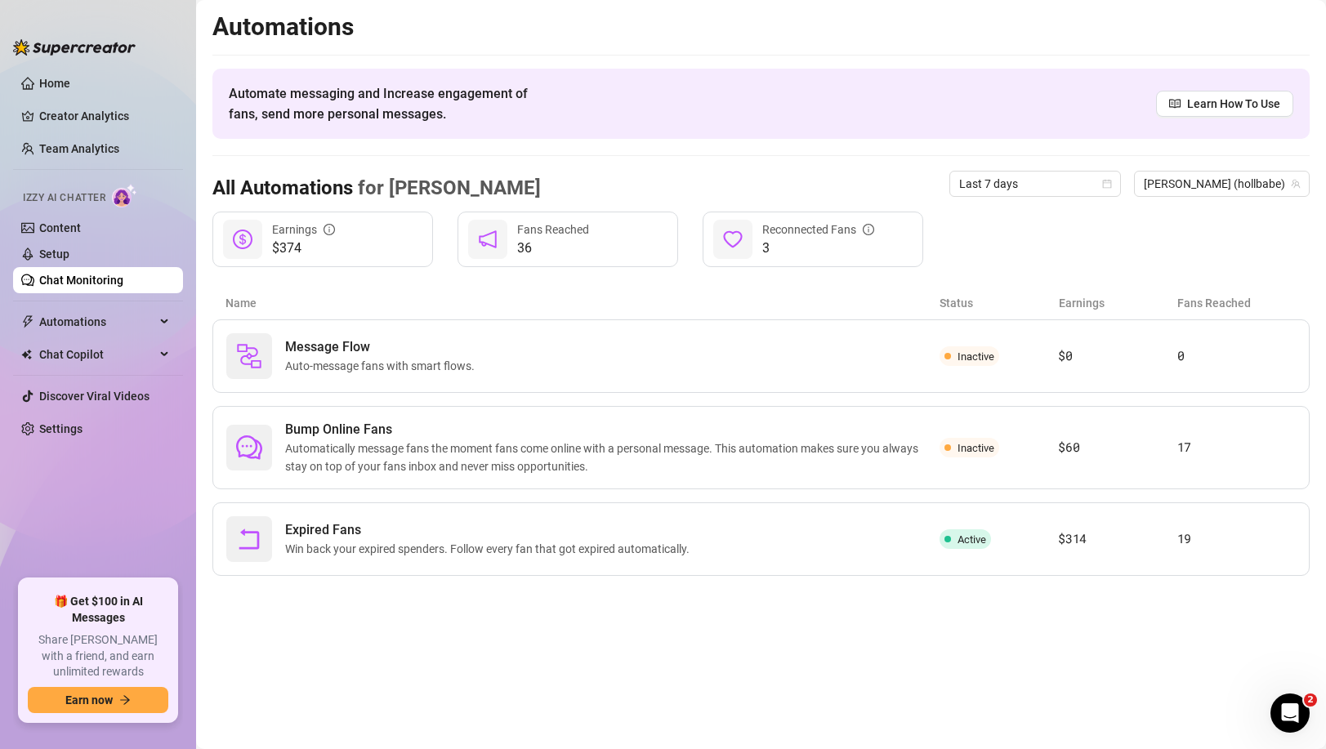
click at [102, 281] on link "Chat Monitoring" at bounding box center [81, 280] width 84 height 13
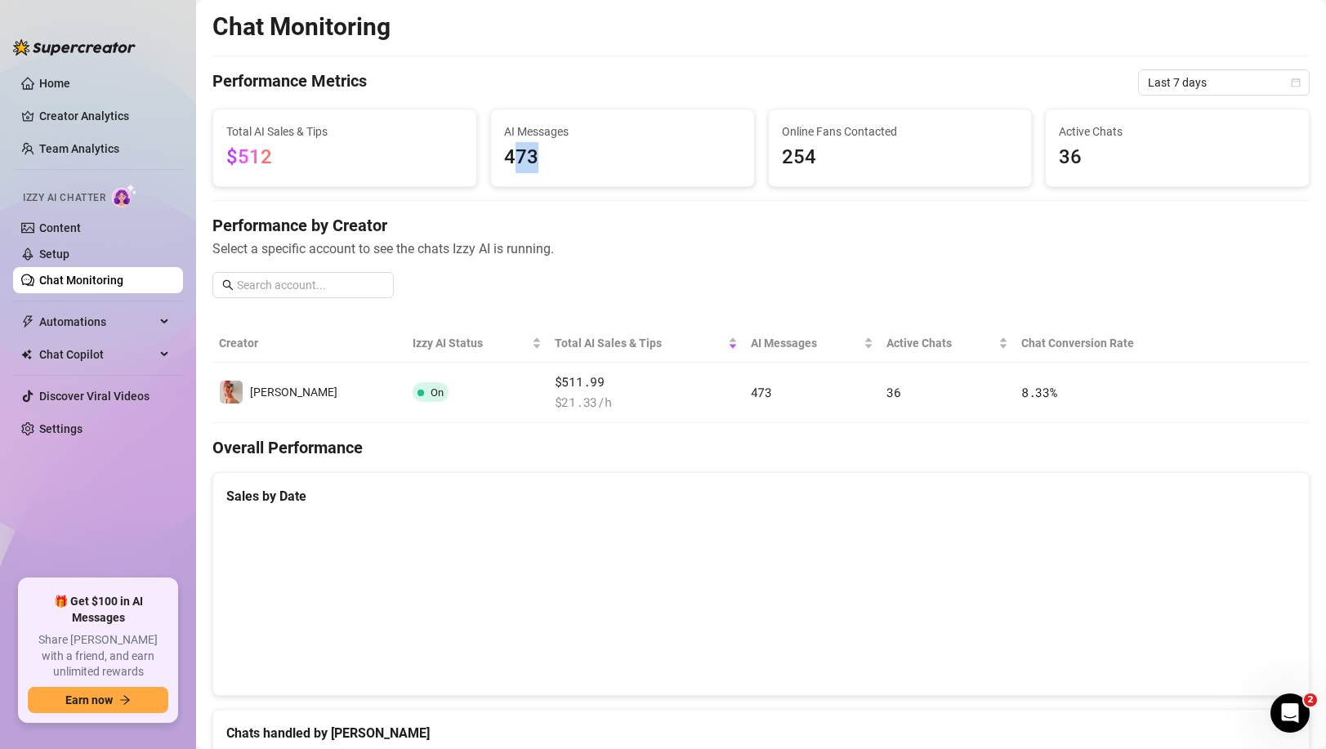
drag, startPoint x: 536, startPoint y: 157, endPoint x: 511, endPoint y: 156, distance: 25.3
click at [511, 156] on span "473" at bounding box center [622, 157] width 237 height 31
click at [52, 252] on link "Setup" at bounding box center [54, 254] width 30 height 13
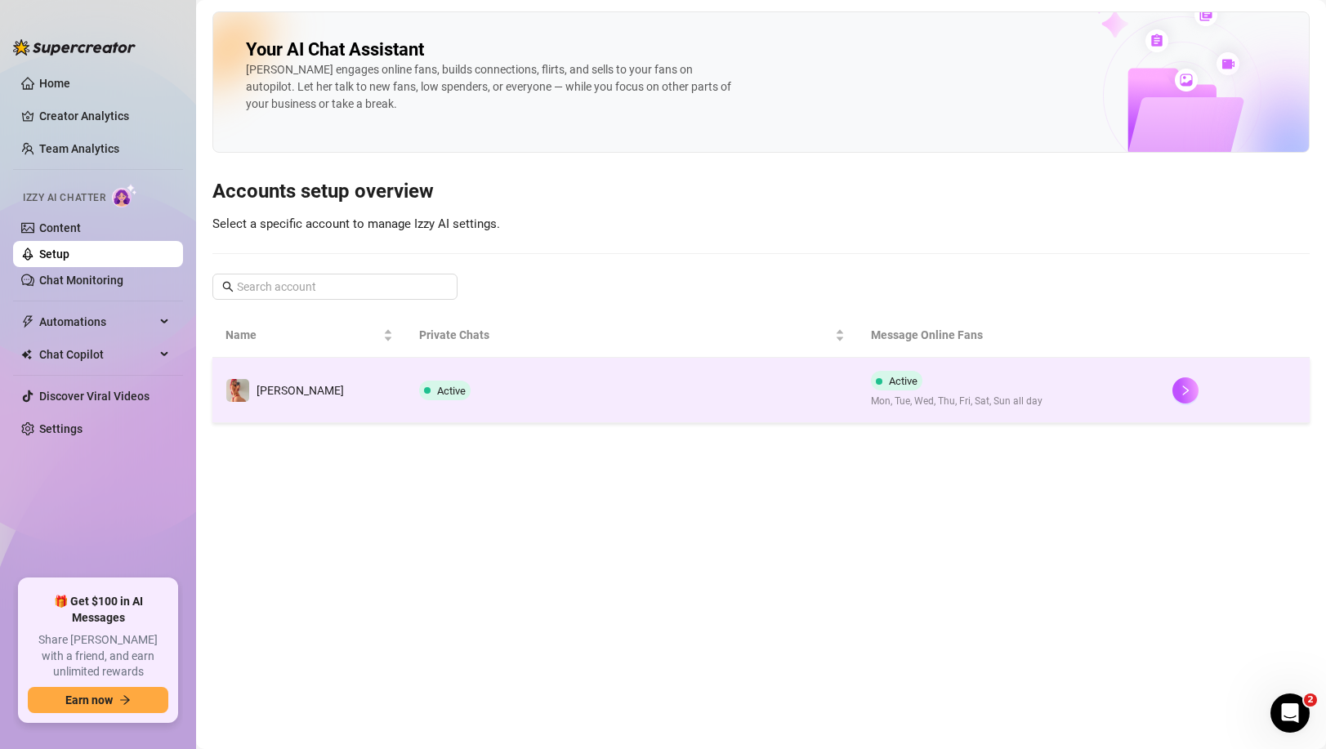
click at [437, 400] on td "Active" at bounding box center [632, 390] width 452 height 65
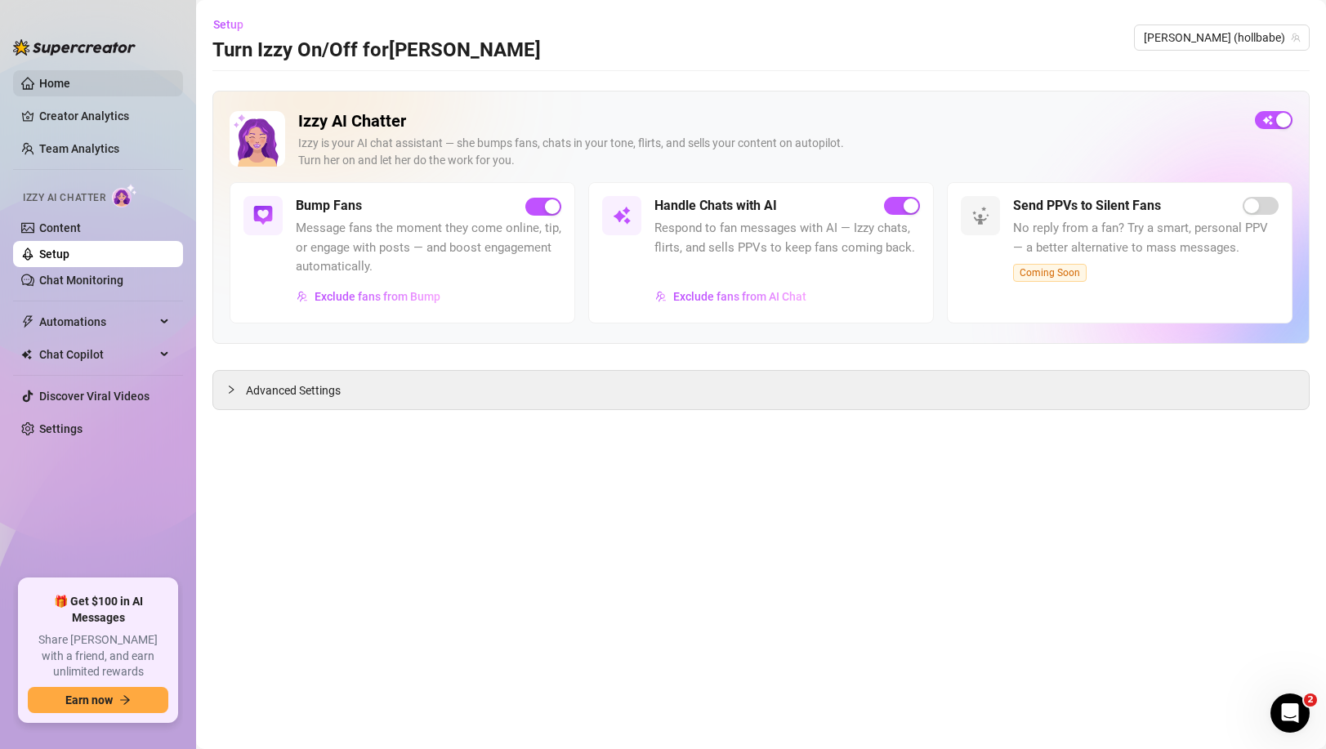
click at [70, 85] on link "Home" at bounding box center [54, 83] width 31 height 13
